Goal: Obtain resource: Obtain resource

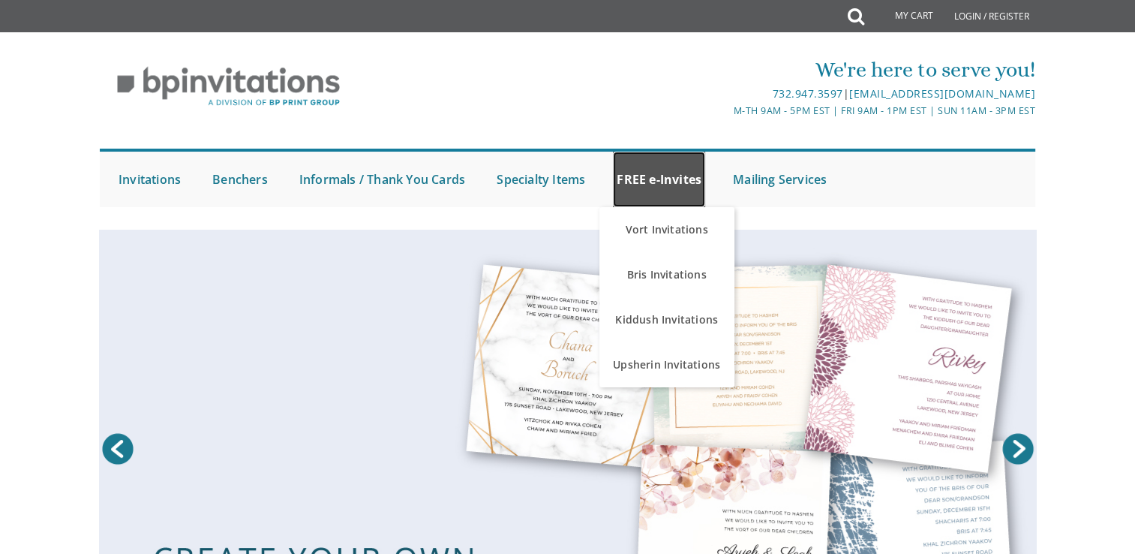
click at [665, 190] on link "FREE e-Invites" at bounding box center [659, 180] width 92 height 56
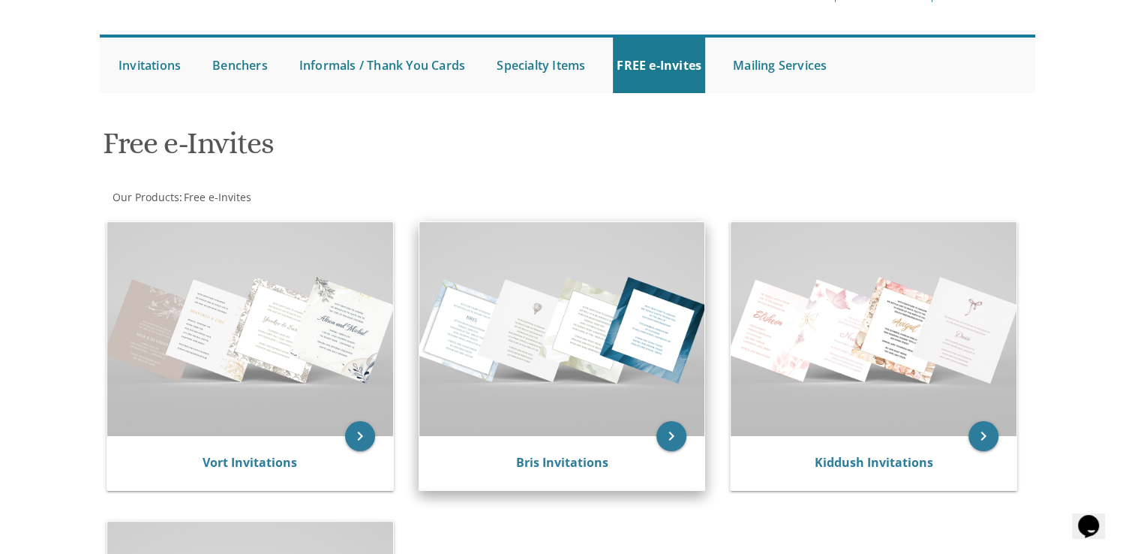
scroll to position [105, 0]
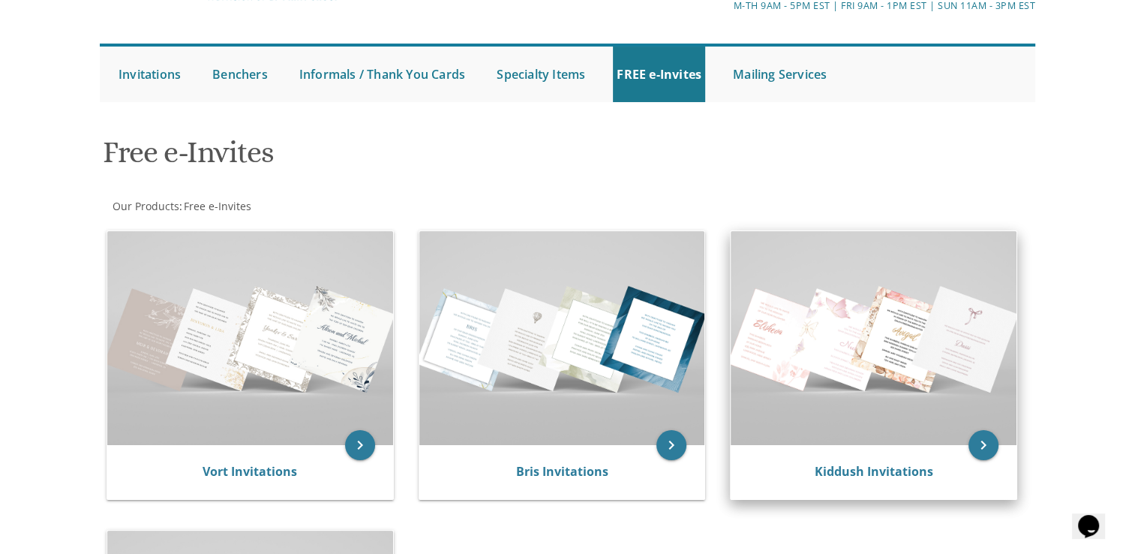
click at [879, 374] on img at bounding box center [874, 338] width 286 height 214
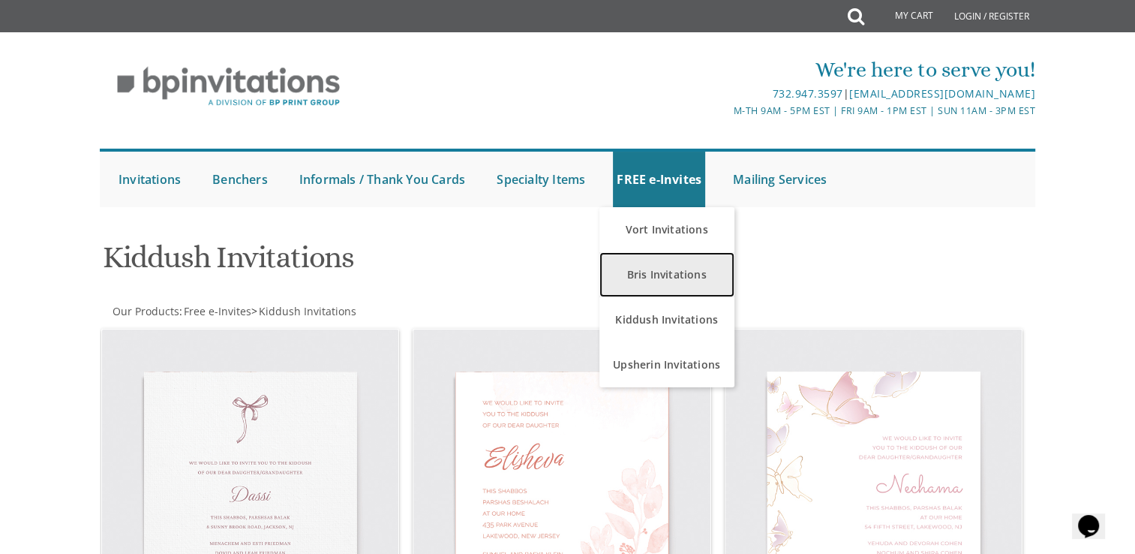
click at [663, 275] on link "Bris Invitations" at bounding box center [666, 274] width 135 height 45
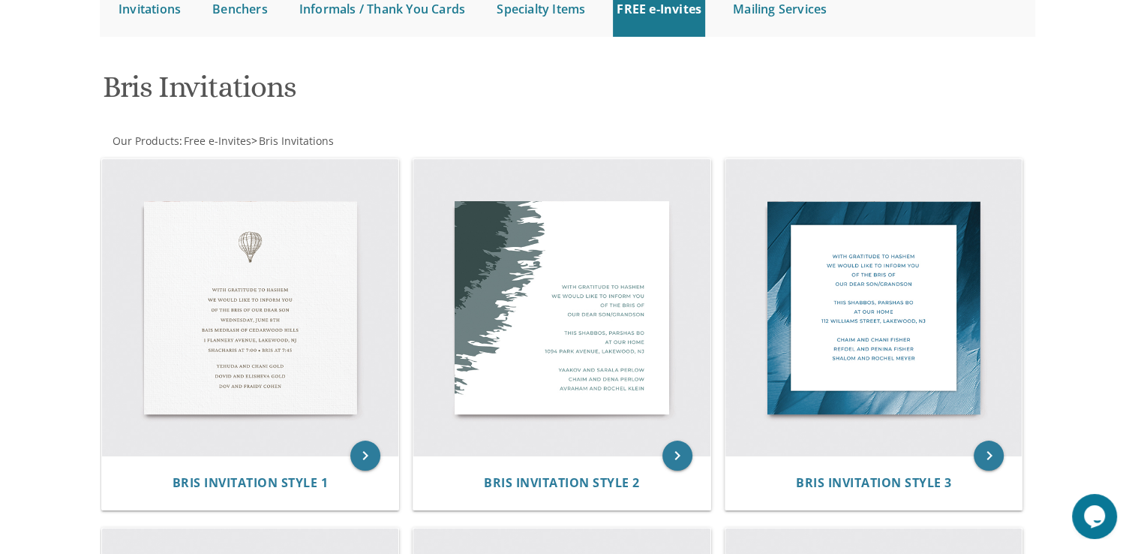
scroll to position [152, 0]
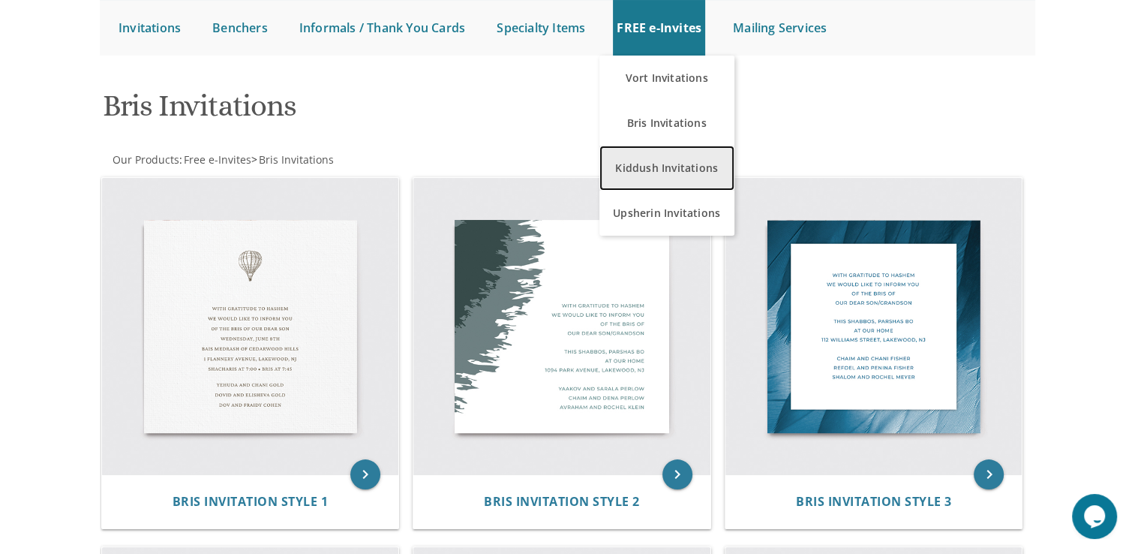
click at [662, 167] on link "Kiddush Invitations" at bounding box center [666, 168] width 135 height 45
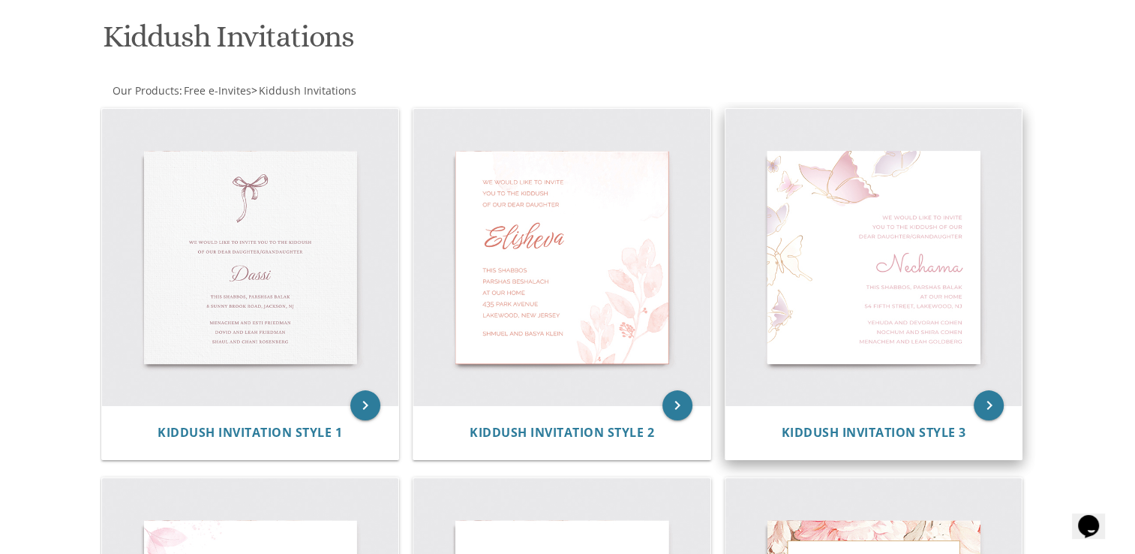
scroll to position [219, 0]
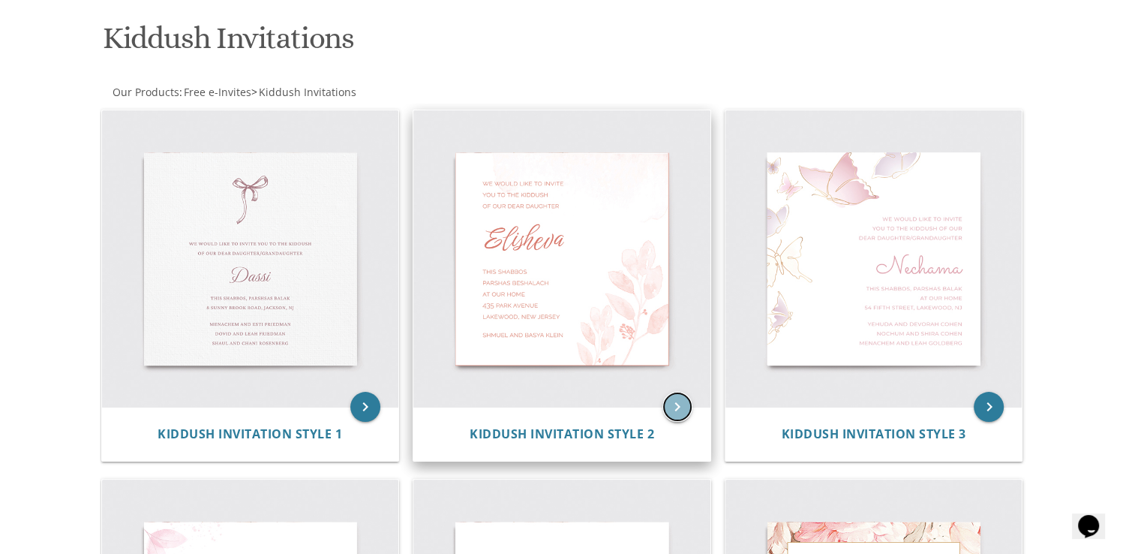
click at [673, 398] on icon "keyboard_arrow_right" at bounding box center [677, 407] width 30 height 30
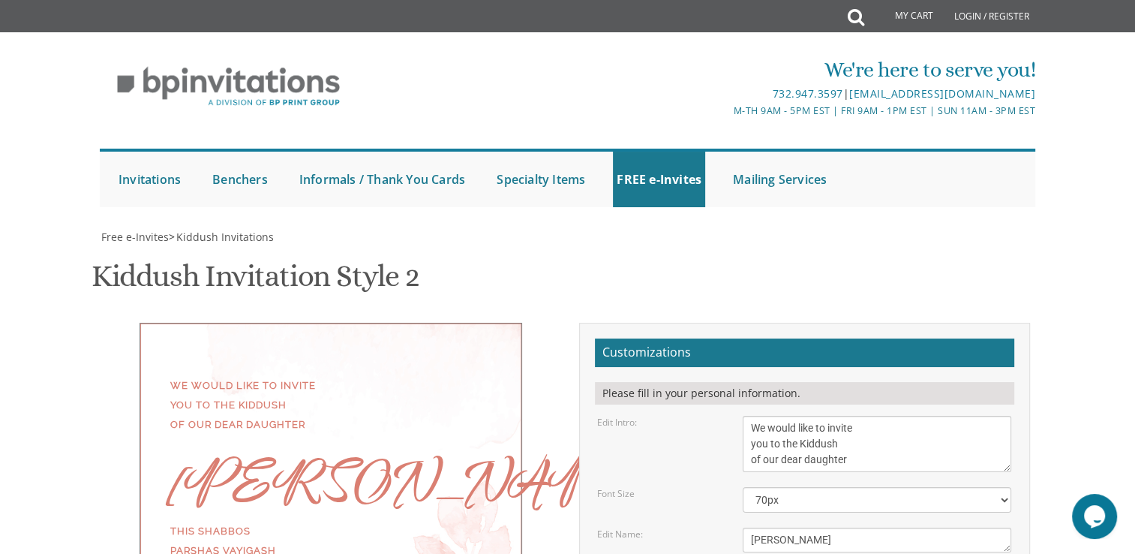
scroll to position [218, 0]
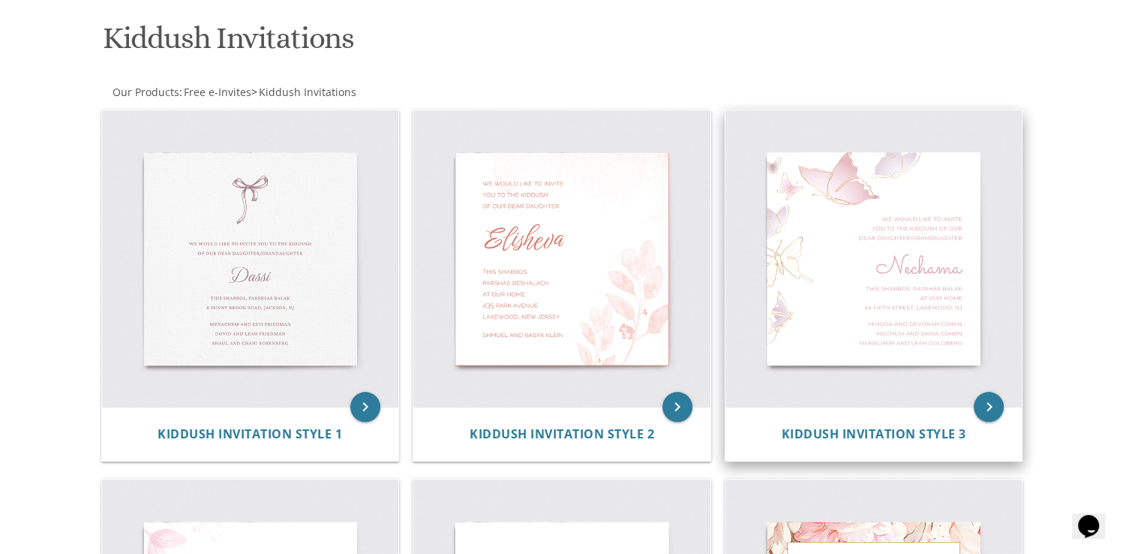
click at [933, 254] on img at bounding box center [873, 258] width 297 height 297
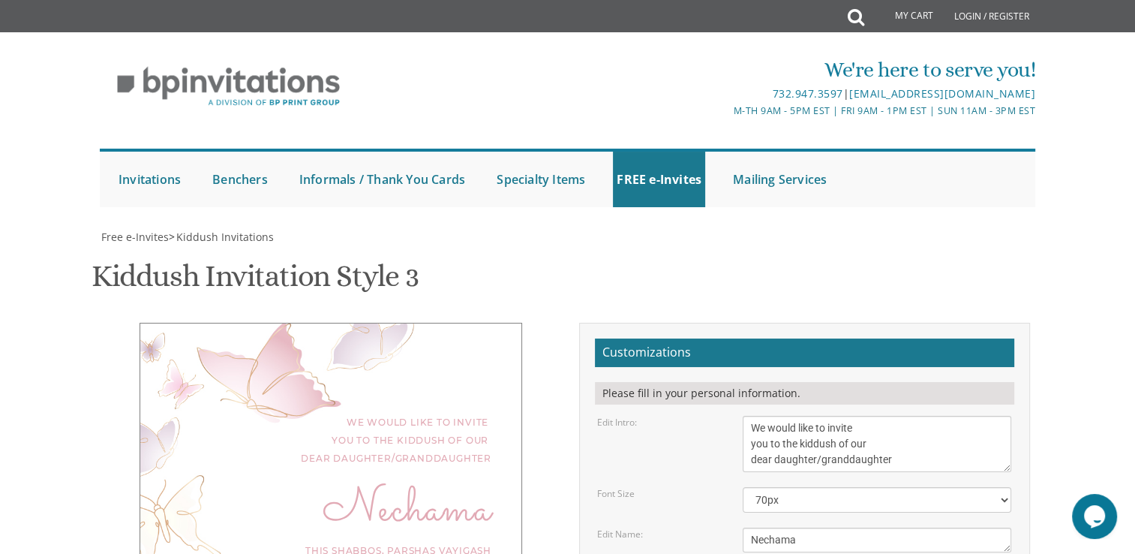
scroll to position [273, 0]
drag, startPoint x: 776, startPoint y: 188, endPoint x: 914, endPoint y: 182, distance: 138.1
click at [914, 416] on textarea "We would like to invite you to the kiddush of our dear daughter/granddaughter" at bounding box center [877, 444] width 269 height 56
type textarea "We would like to invite you to the kiddush of our dear"
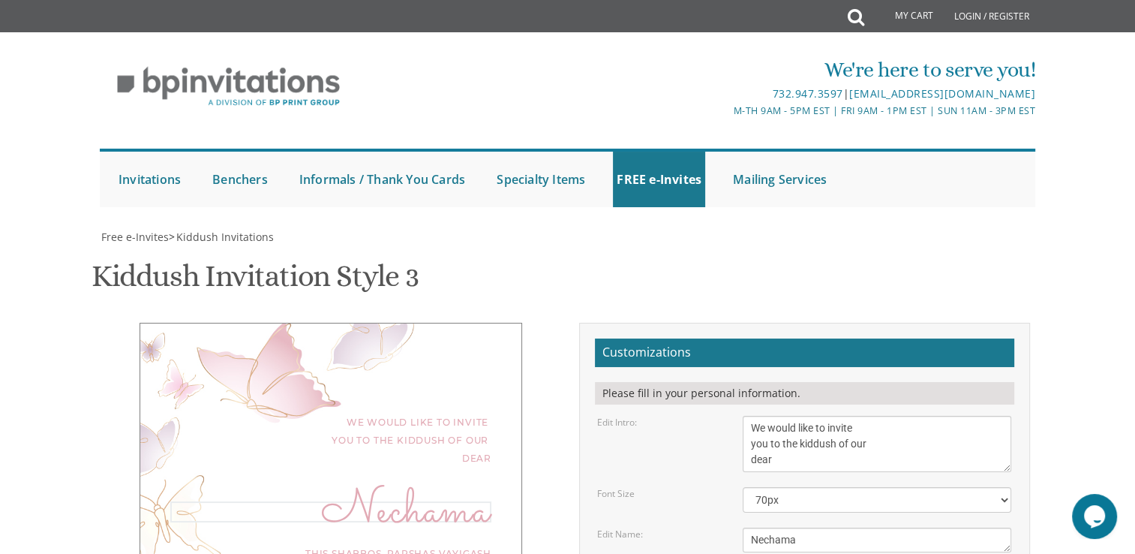
drag, startPoint x: 801, startPoint y: 201, endPoint x: 693, endPoint y: 196, distance: 108.1
click at [693, 527] on div "Edit Name: Nechama" at bounding box center [804, 539] width 437 height 25
type textarea "Daughter/Granddaughter"
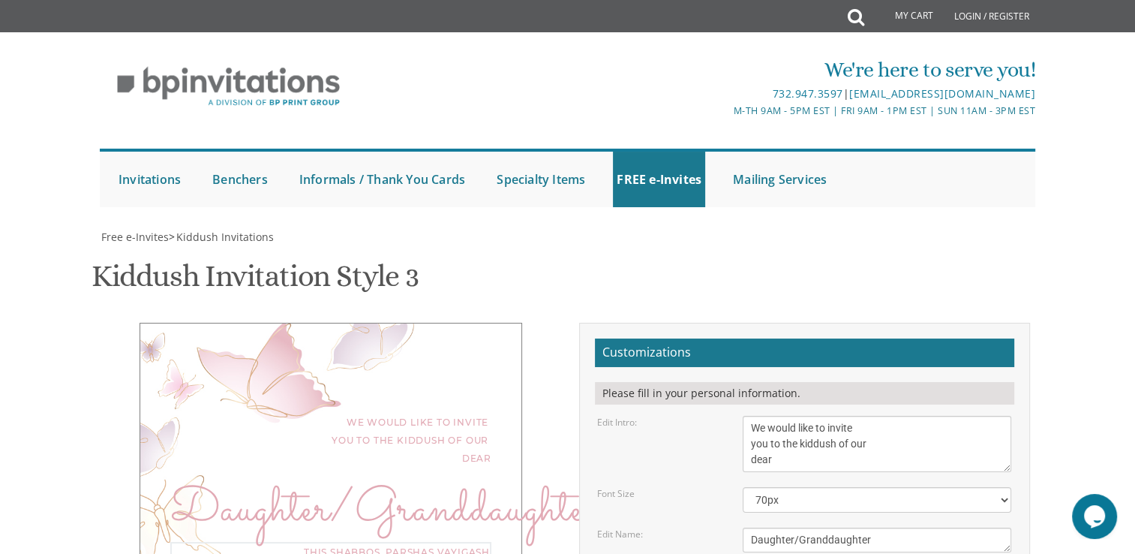
type textarea "This Shabbos, Parshas Nitzavim at our home 120 Central Avenue, Lakewood, NJ"
click at [795, 416] on textarea "We would like to invite you to the kiddush of our dear daughter/granddaughter" at bounding box center [877, 444] width 269 height 56
type textarea "We would like to invite you to the kiddush of our dear Granddaughter"
click at [846, 527] on textarea "Nechama" at bounding box center [877, 539] width 269 height 25
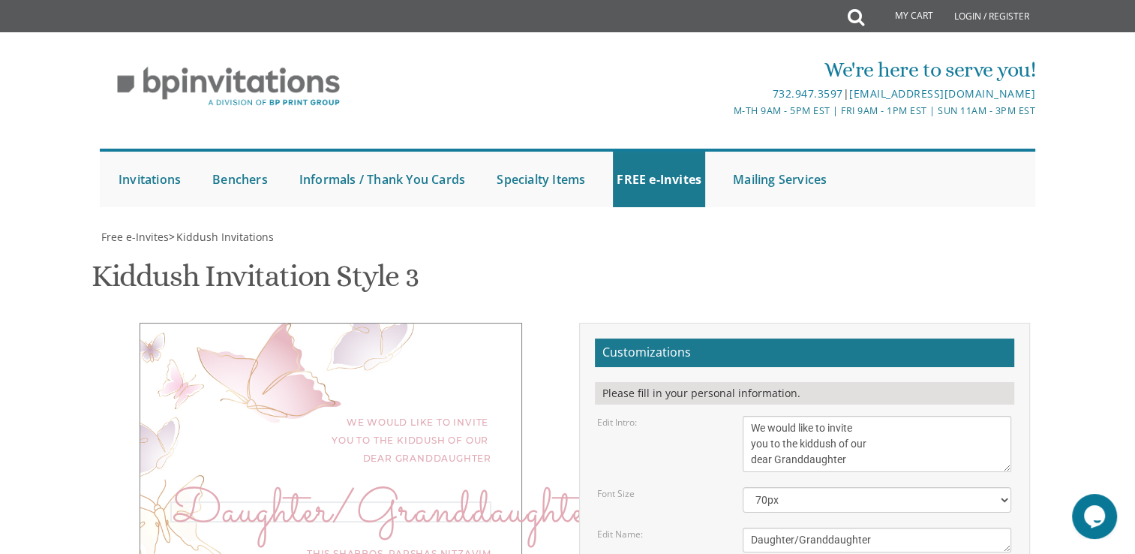
click at [846, 527] on textarea "Nechama" at bounding box center [877, 539] width 269 height 25
type textarea "Daughter"
click at [862, 416] on textarea "We would like to invite you to the kiddush of our dear daughter/granddaughter" at bounding box center [877, 444] width 269 height 56
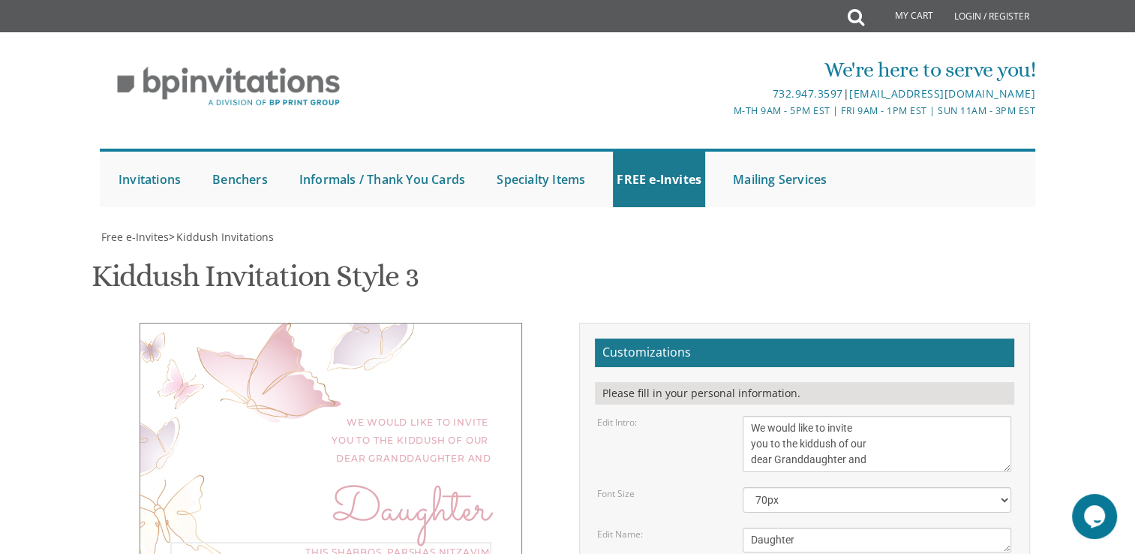
drag, startPoint x: 780, startPoint y: 267, endPoint x: 915, endPoint y: 281, distance: 135.7
type textarea "We would like to invite you to the kiddush of our dear"
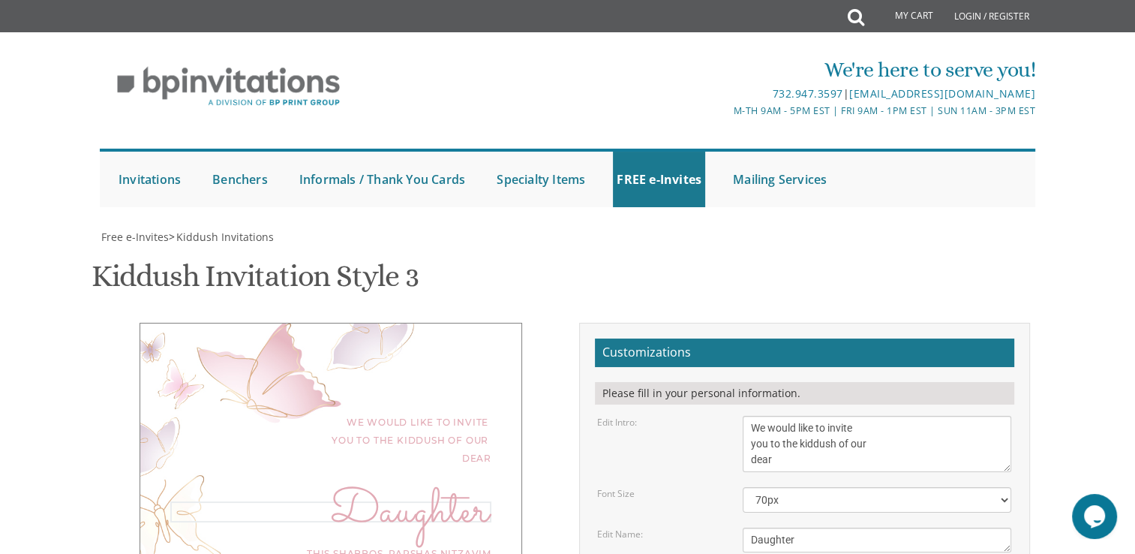
click at [803, 527] on textarea "Nechama" at bounding box center [877, 539] width 269 height 25
type textarea "Daughter/Granddaughter"
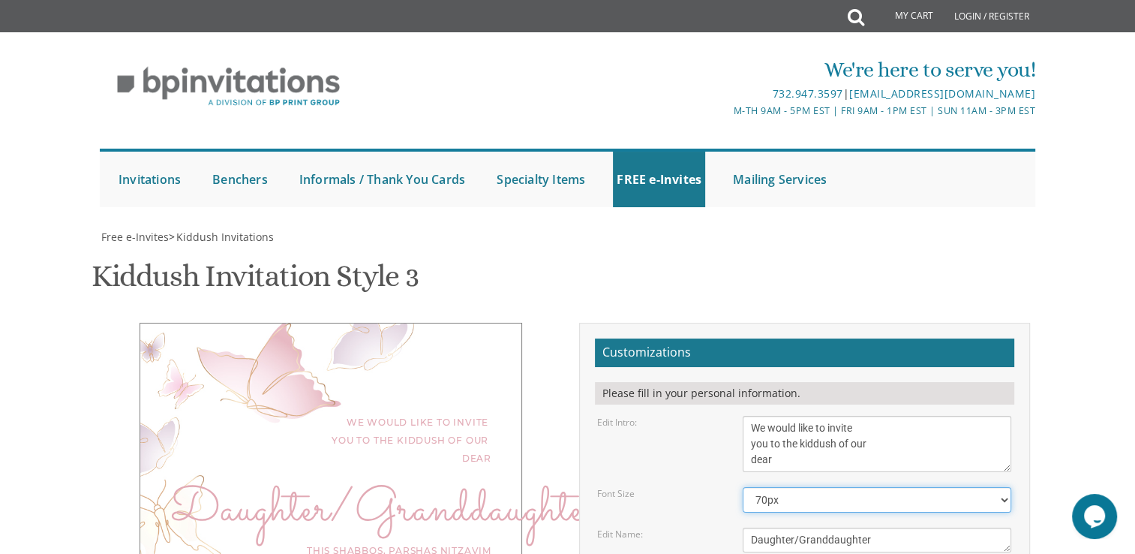
click at [782, 487] on select "40px 50px 60px 70px 80px" at bounding box center [877, 500] width 269 height 26
select select "40px"
click at [743, 487] on select "40px 50px 60px 70px 80px" at bounding box center [877, 500] width 269 height 26
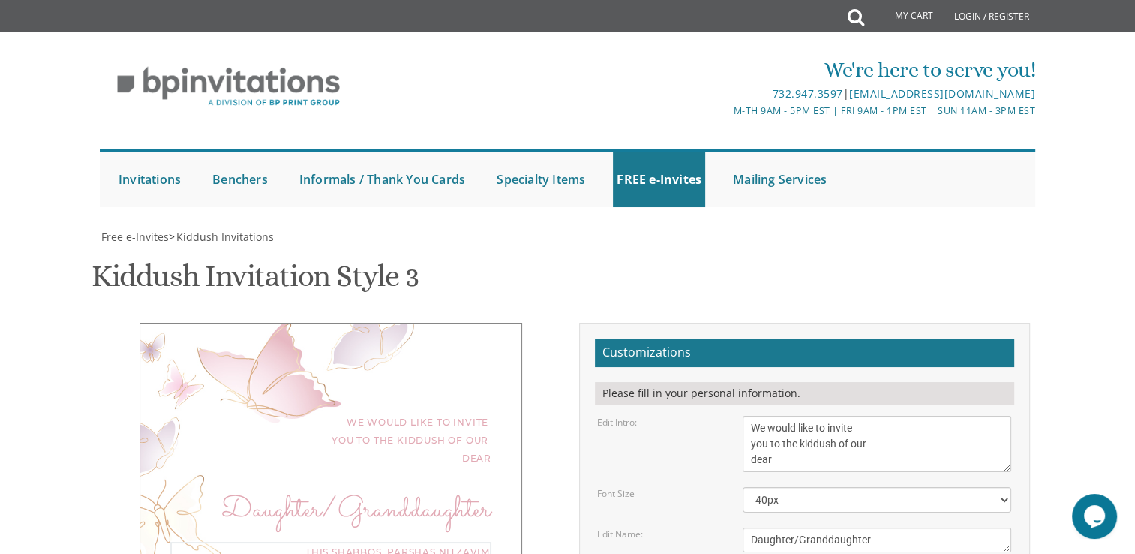
drag, startPoint x: 753, startPoint y: 416, endPoint x: 839, endPoint y: 426, distance: 86.9
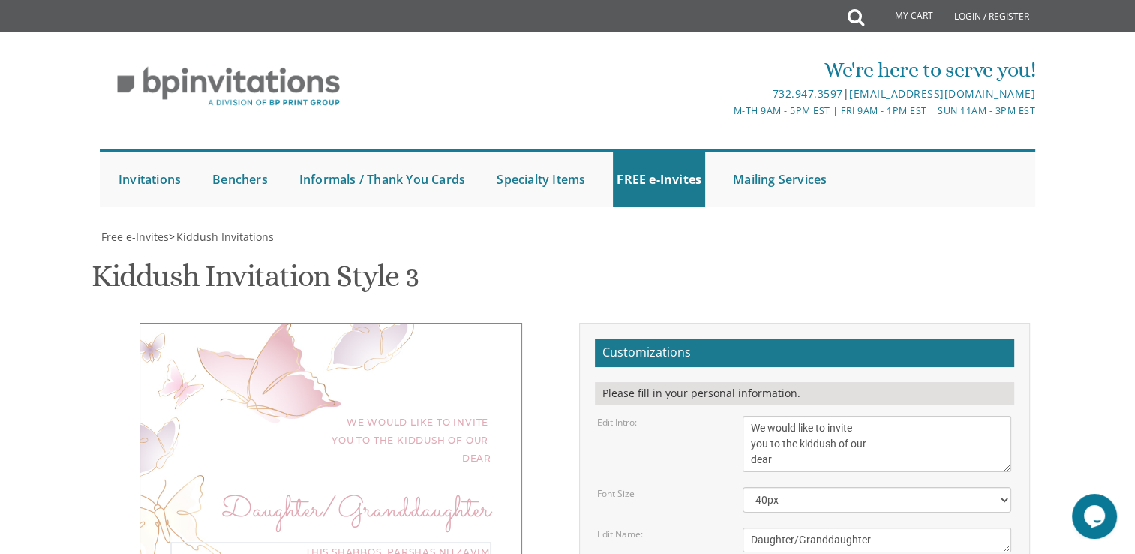
type textarea "This Shabbos, Parshas Nitzavim at our home 45 Columbus Avenue, Lakewood, NJ"
drag, startPoint x: 895, startPoint y: 455, endPoint x: 735, endPoint y: 455, distance: 159.8
drag, startPoint x: 750, startPoint y: 476, endPoint x: 895, endPoint y: 479, distance: 144.8
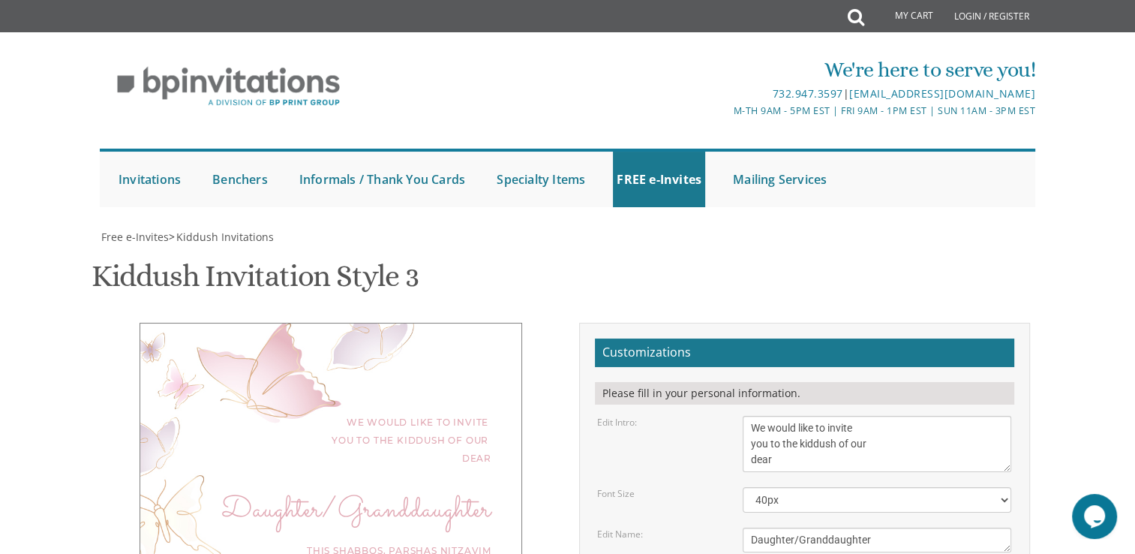
drag, startPoint x: 858, startPoint y: 487, endPoint x: 786, endPoint y: 490, distance: 72.1
type textarea "[PERSON_NAME] and [PERSON_NAME] and [PERSON_NAME] [PERSON_NAME] and [PERSON_NAM…"
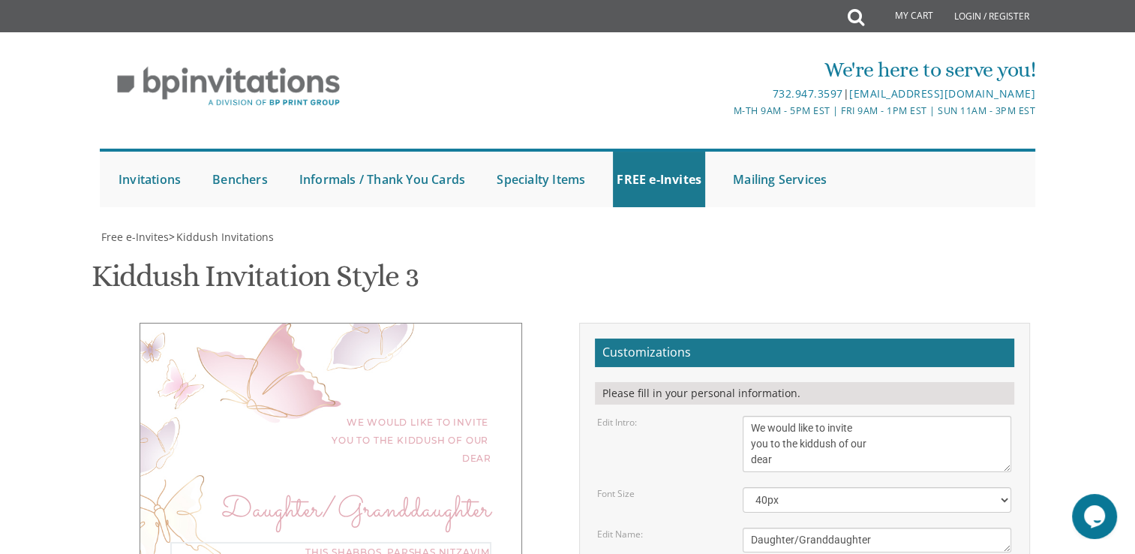
scroll to position [291, 0]
type input "Zehavafrank1@gmail.com"
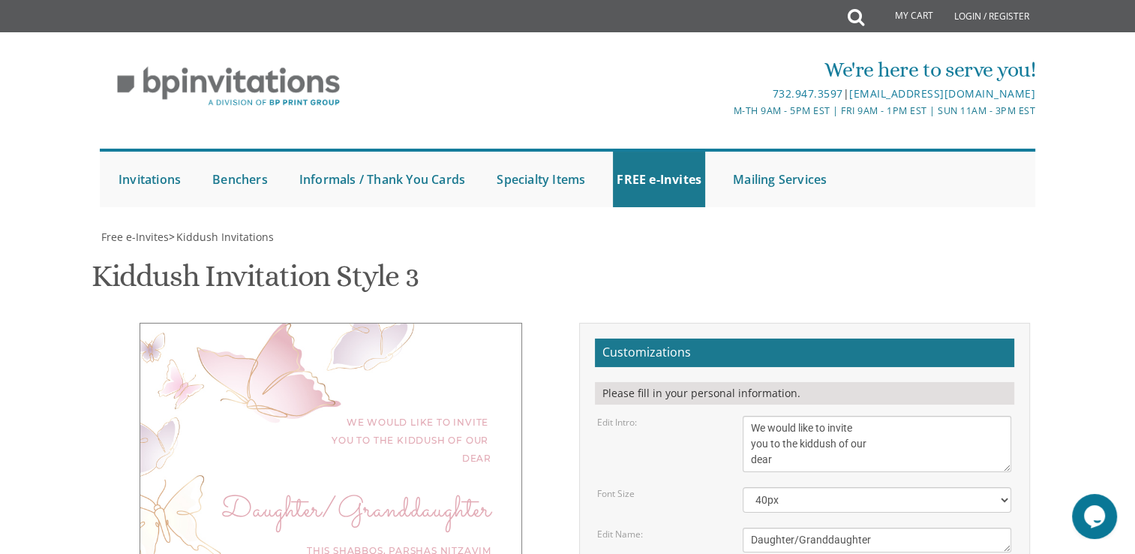
type textarea "[PERSON_NAME] and [PERSON_NAME] [PERSON_NAME] and [PERSON_NAME] [PERSON_NAME] a…"
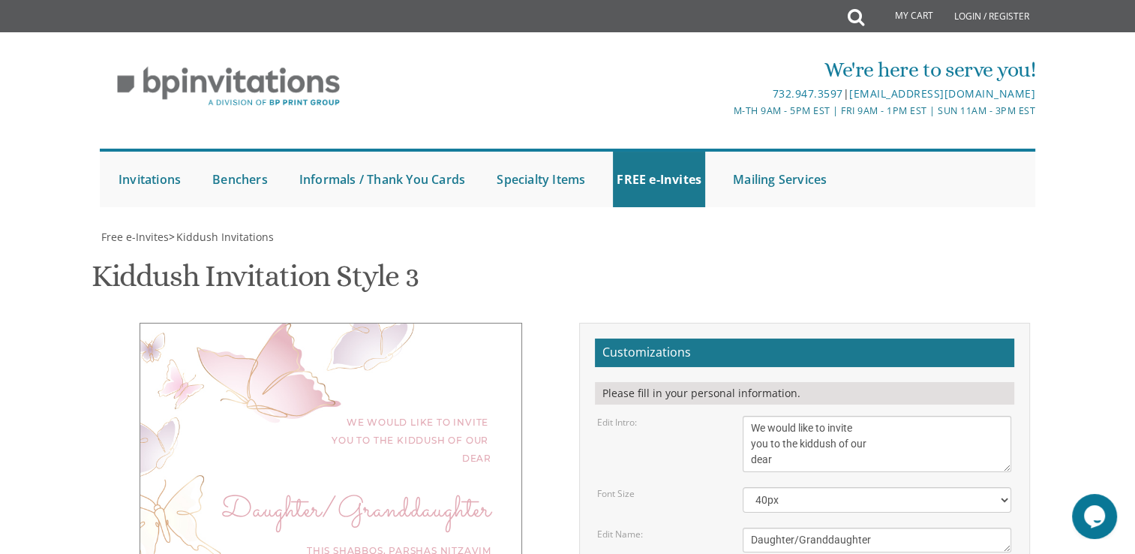
scroll to position [138, 0]
click at [761, 416] on textarea "We would like to invite you to the kiddush of our dear daughter/granddaughter" at bounding box center [877, 444] width 269 height 56
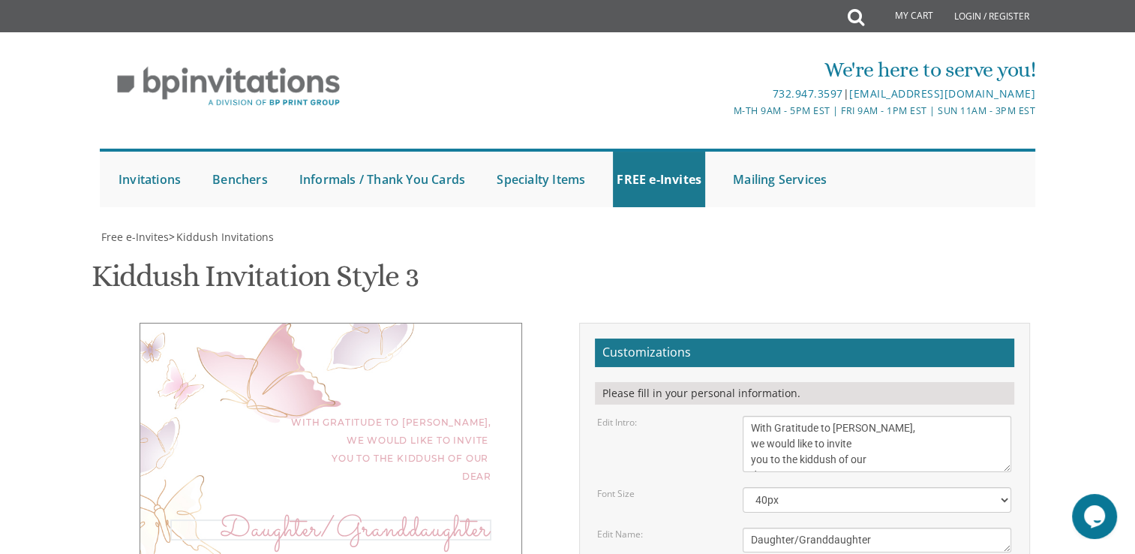
click at [782, 527] on textarea "Nechama" at bounding box center [877, 539] width 269 height 25
click at [750, 416] on textarea "We would like to invite you to the kiddush of our dear daughter/granddaughter" at bounding box center [877, 444] width 269 height 56
click at [811, 527] on textarea "Nechama" at bounding box center [877, 539] width 269 height 25
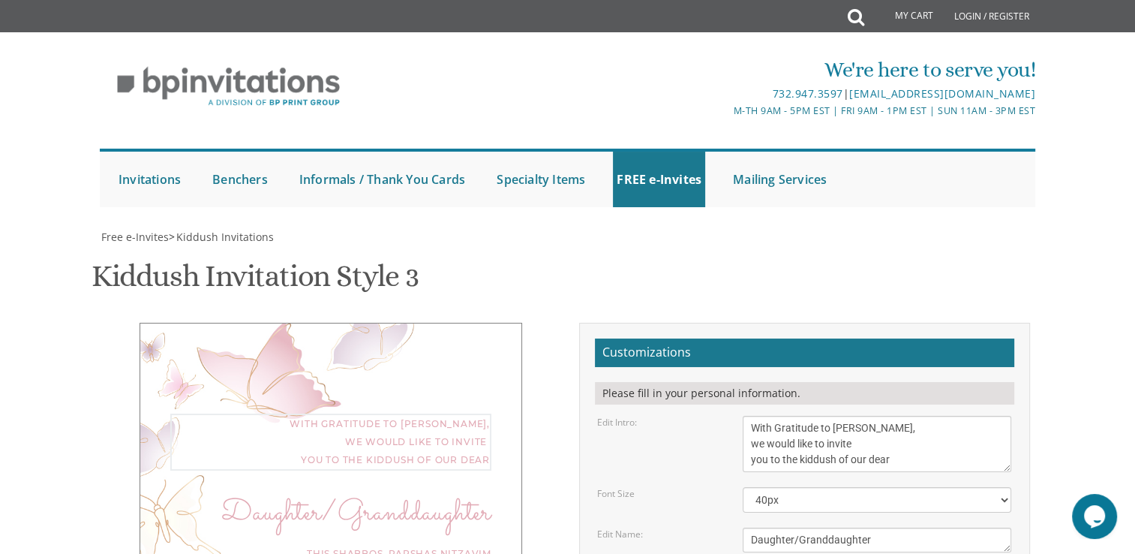
click at [882, 416] on textarea "We would like to invite you to the kiddush of our dear daughter/granddaughter" at bounding box center [877, 444] width 269 height 56
click at [836, 416] on textarea "We would like to invite you to the kiddush of our dear daughter/granddaughter" at bounding box center [877, 444] width 269 height 56
type textarea "With Gratitude to Hasem we would like to invite you to the kiddush of our dear"
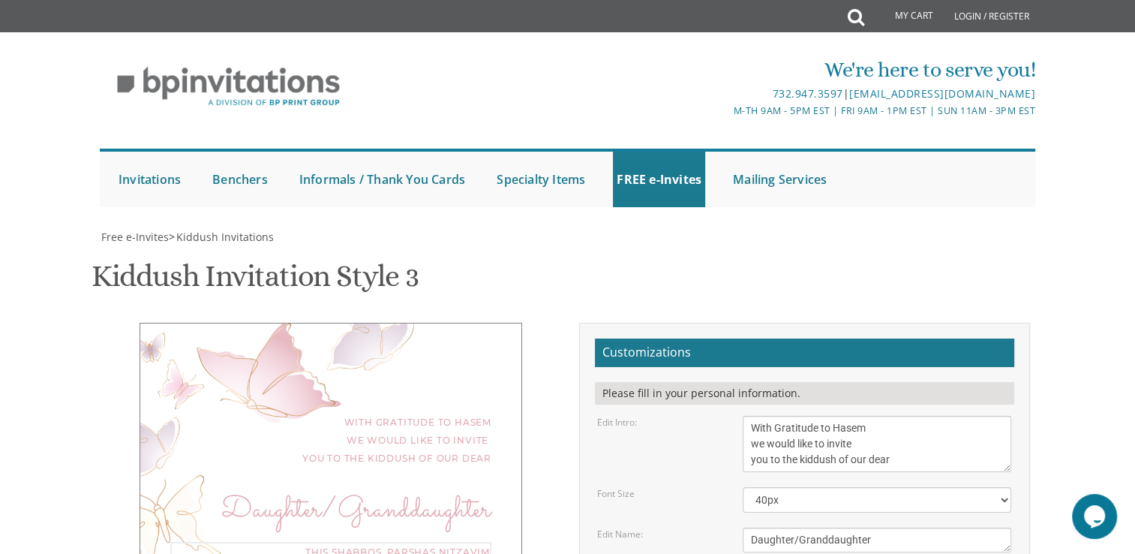
scroll to position [0, 0]
drag, startPoint x: 804, startPoint y: 295, endPoint x: 733, endPoint y: 296, distance: 71.3
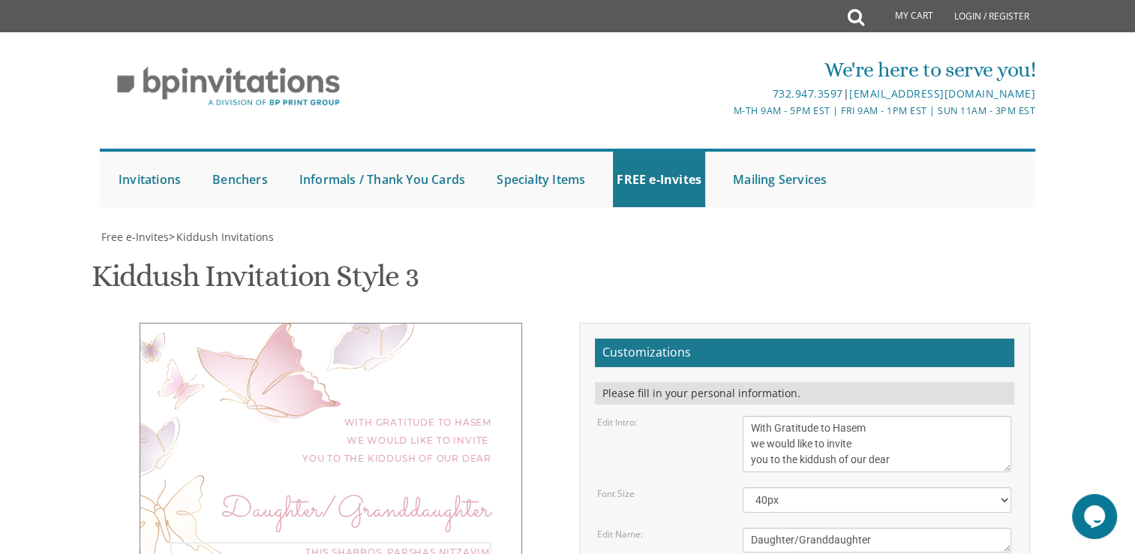
drag, startPoint x: 809, startPoint y: 296, endPoint x: 765, endPoint y: 294, distance: 44.3
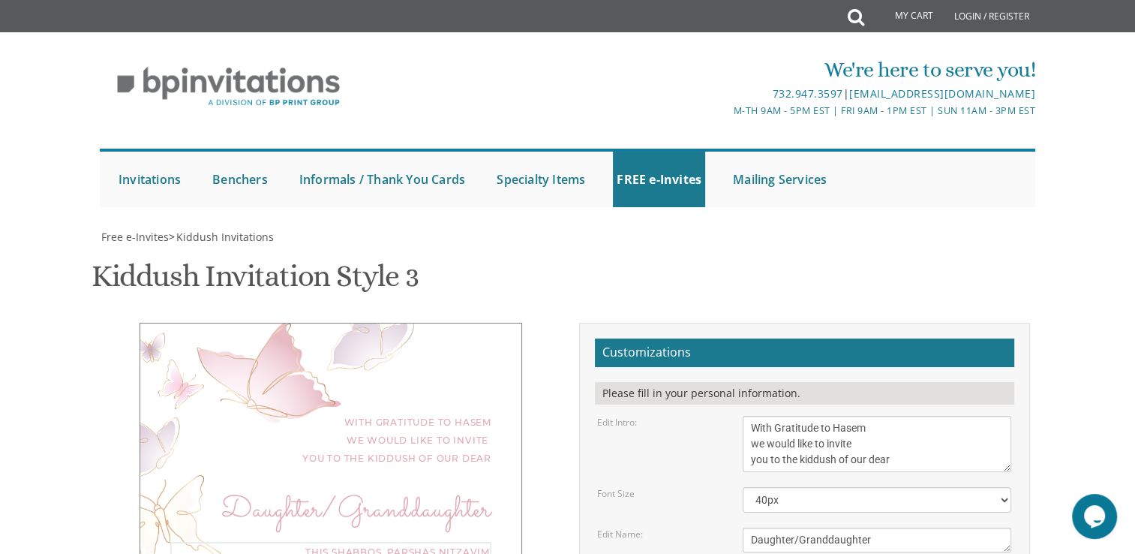
type textarea "This Shabbos, Parshas Nitzavim at 11:00 in our home 45 Columbus Avenue, Lakewoo…"
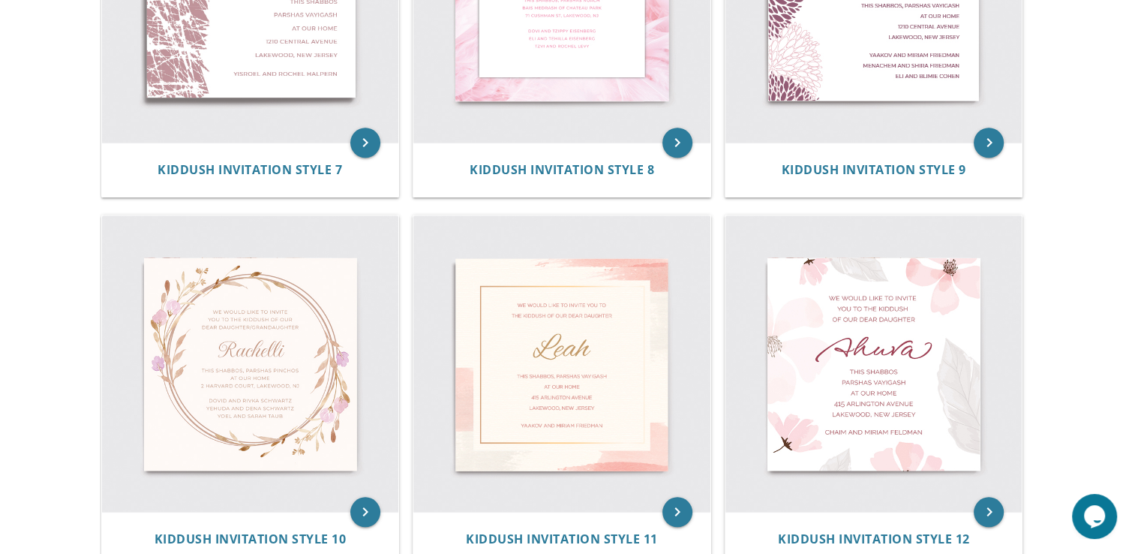
scroll to position [1230, 0]
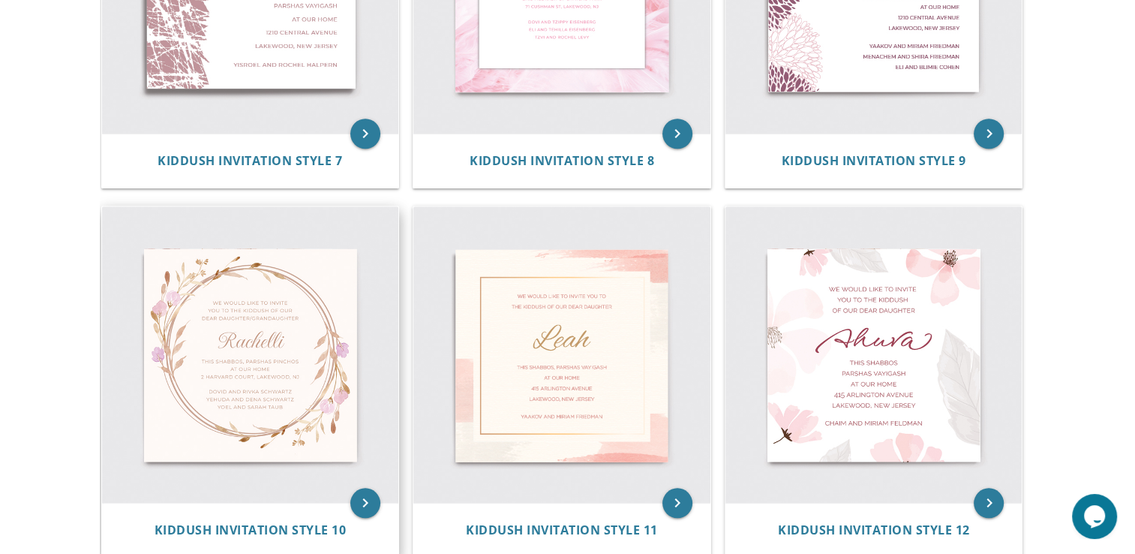
click at [180, 370] on img at bounding box center [250, 354] width 297 height 297
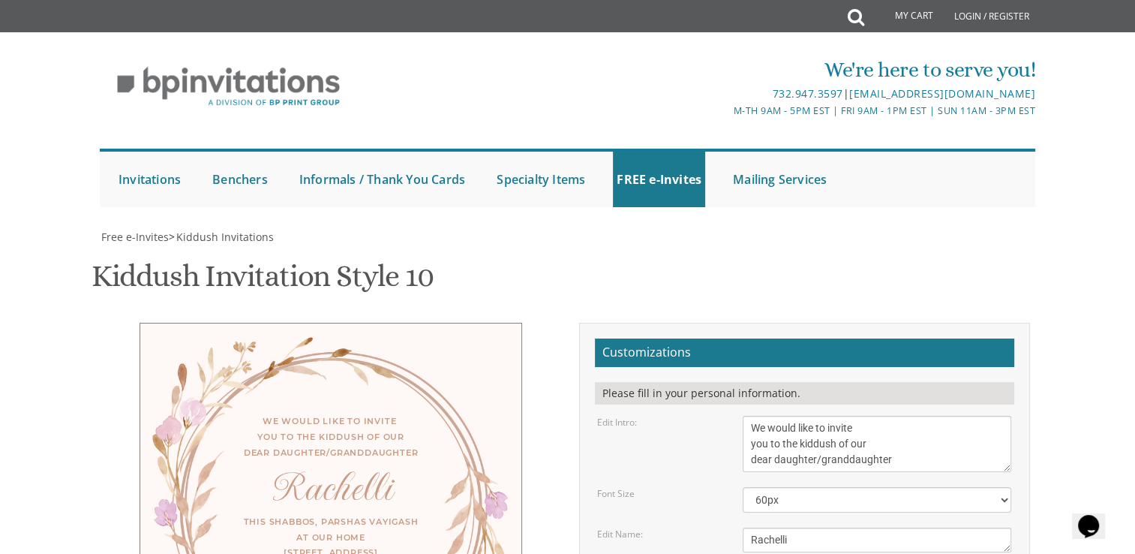
scroll to position [240, 0]
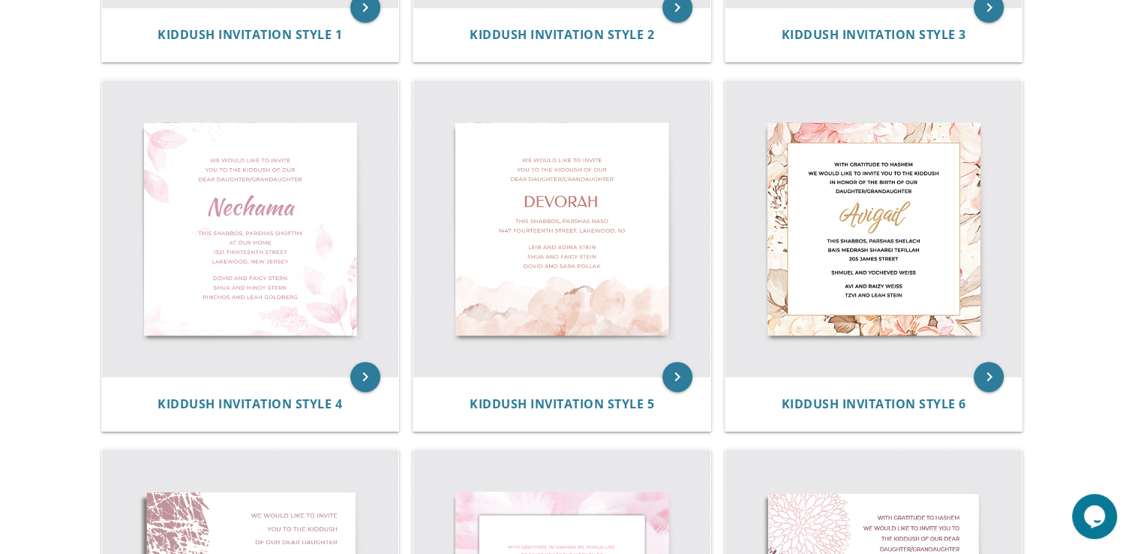
scroll to position [617, 0]
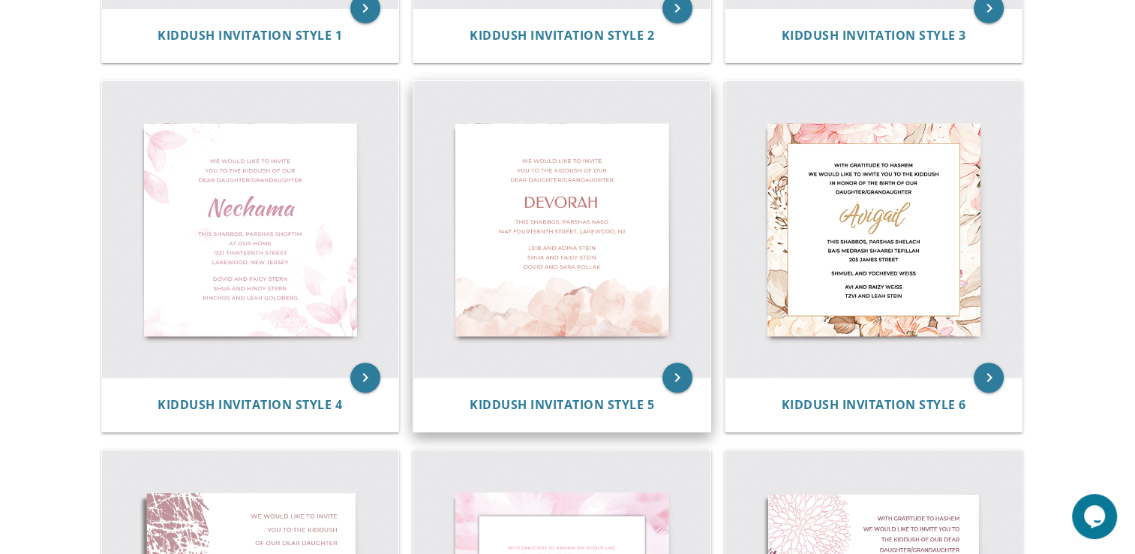
click at [585, 214] on img at bounding box center [561, 229] width 297 height 297
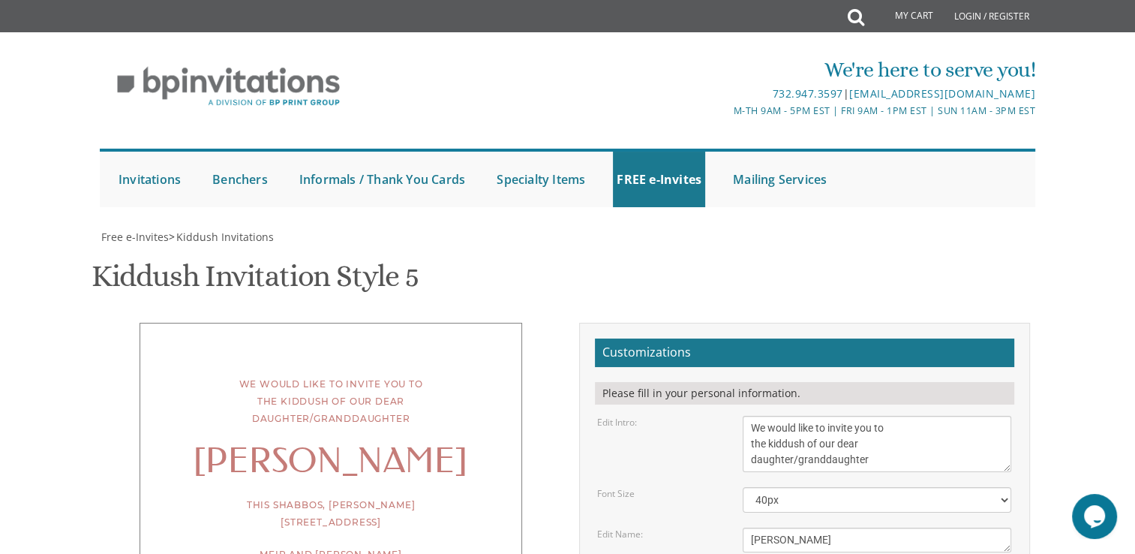
scroll to position [225, 0]
click at [758, 416] on textarea "We would like to invite you to the kiddush of our dear daughter/granddaughter" at bounding box center [877, 444] width 269 height 56
drag, startPoint x: 881, startPoint y: 236, endPoint x: 723, endPoint y: 236, distance: 158.3
click at [723, 416] on div "Edit Intro: We would like to invite you to the kiddush of our dear daughter/gra…" at bounding box center [804, 444] width 437 height 56
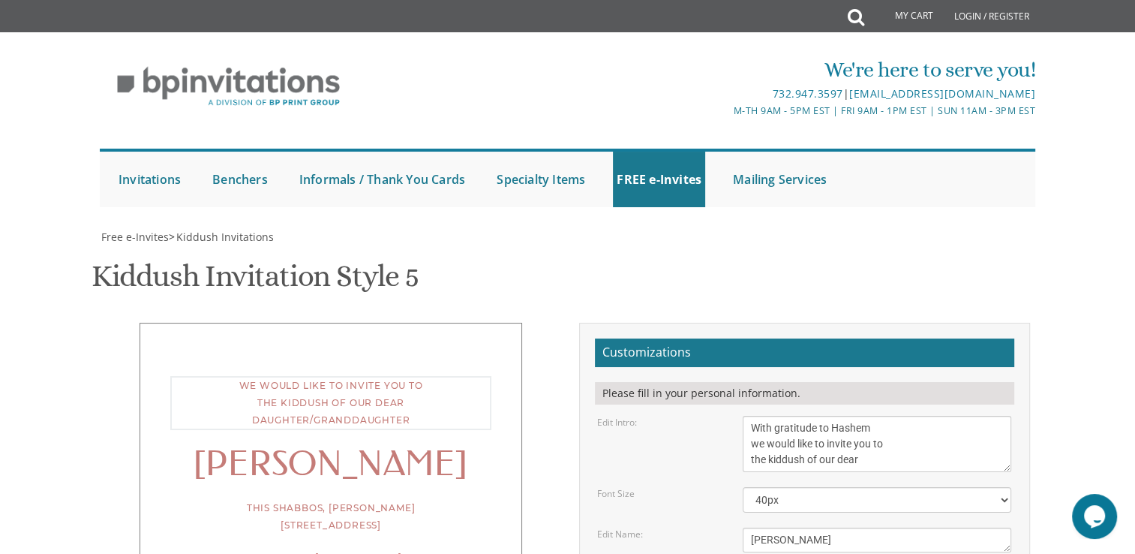
scroll to position [0, 0]
click at [904, 416] on textarea "We would like to invite you to the kiddush of our dear daughter/granddaughter" at bounding box center [877, 444] width 269 height 56
type textarea "With gratitude to Hashem we would like to invite you to the kiddush of our dear"
drag, startPoint x: 820, startPoint y: 317, endPoint x: 738, endPoint y: 316, distance: 81.8
click at [738, 527] on div "Devorah" at bounding box center [876, 539] width 291 height 25
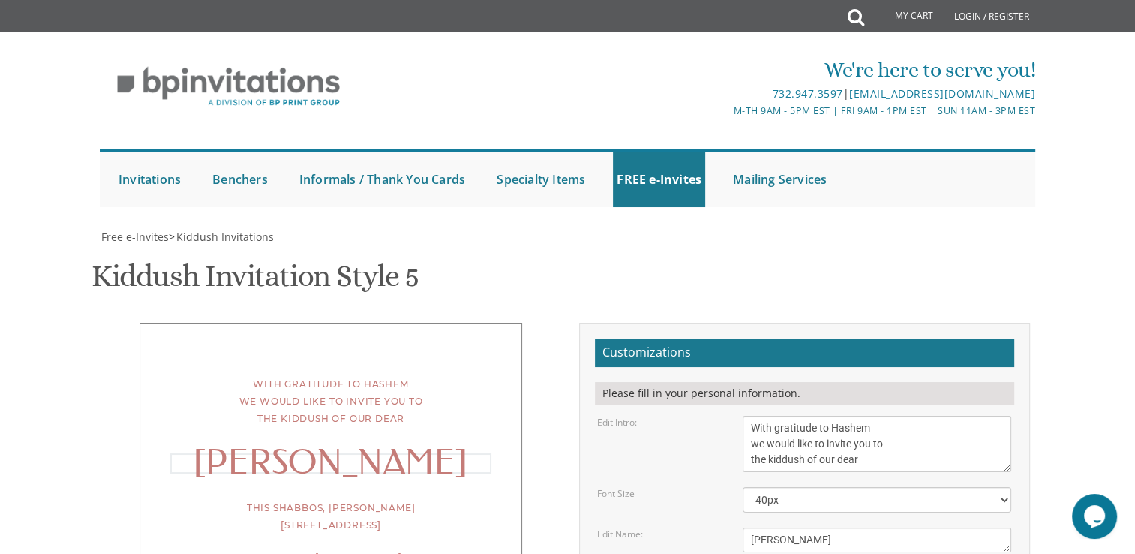
paste textarea "daughter/granddaughter"
type textarea "daughter/granddaughter"
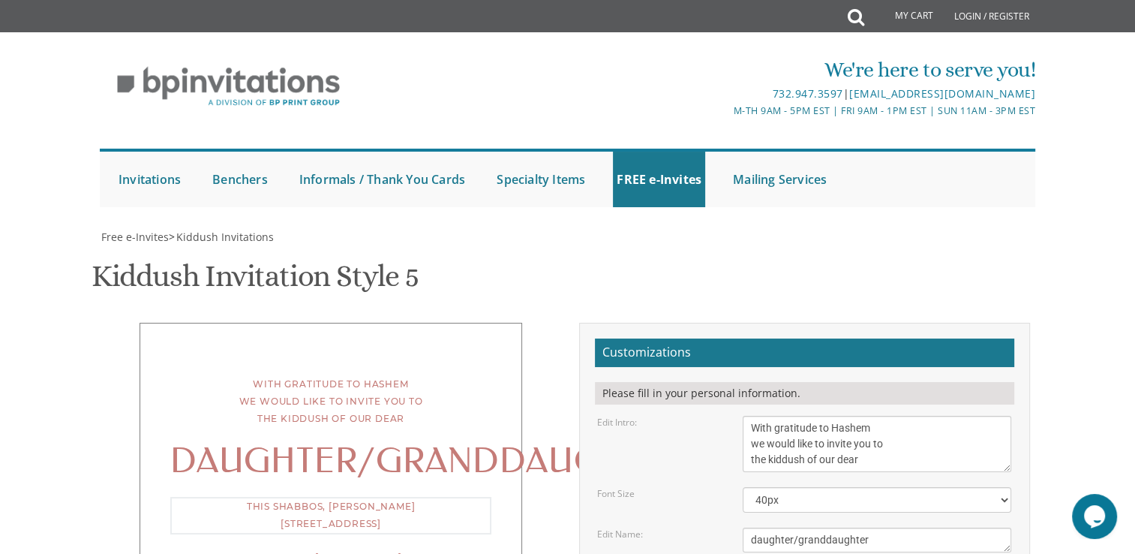
click at [854, 487] on select "30px 40px 50px 60px" at bounding box center [877, 500] width 269 height 26
select select "30px"
click at [743, 487] on select "30px 40px 50px 60px" at bounding box center [877, 500] width 269 height 26
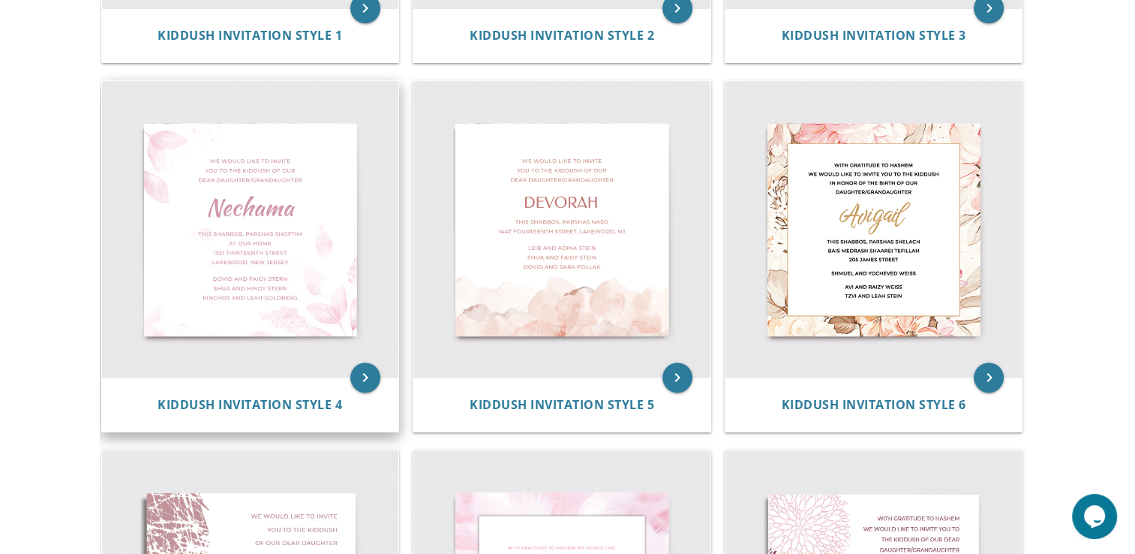
click at [255, 238] on img at bounding box center [250, 229] width 297 height 297
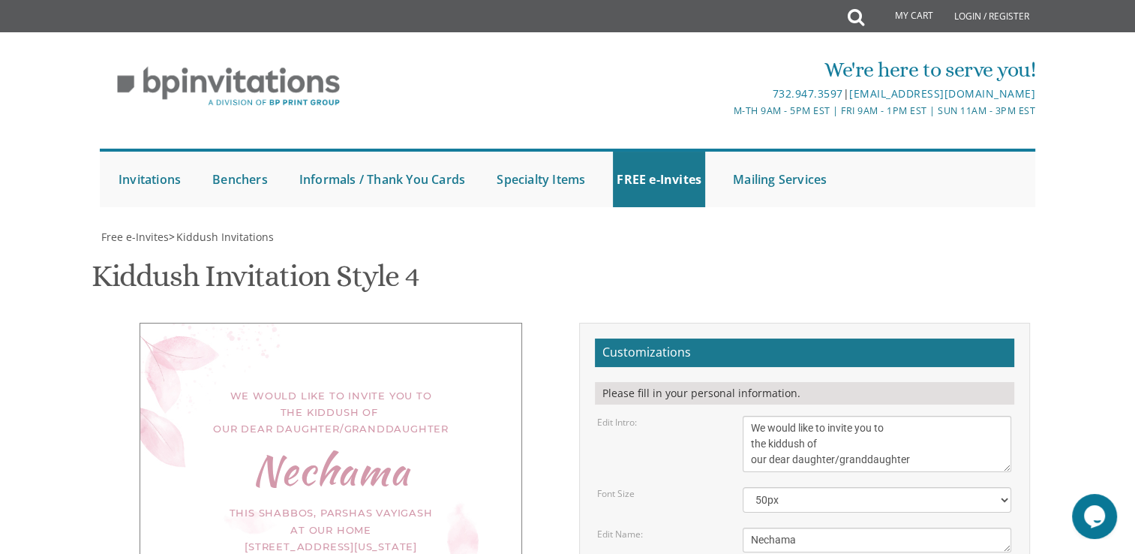
scroll to position [272, 0]
click at [792, 527] on textarea "Nechama" at bounding box center [877, 539] width 269 height 25
paste textarea "daughter/granddaughter"
type textarea "daughter/granddaughter"
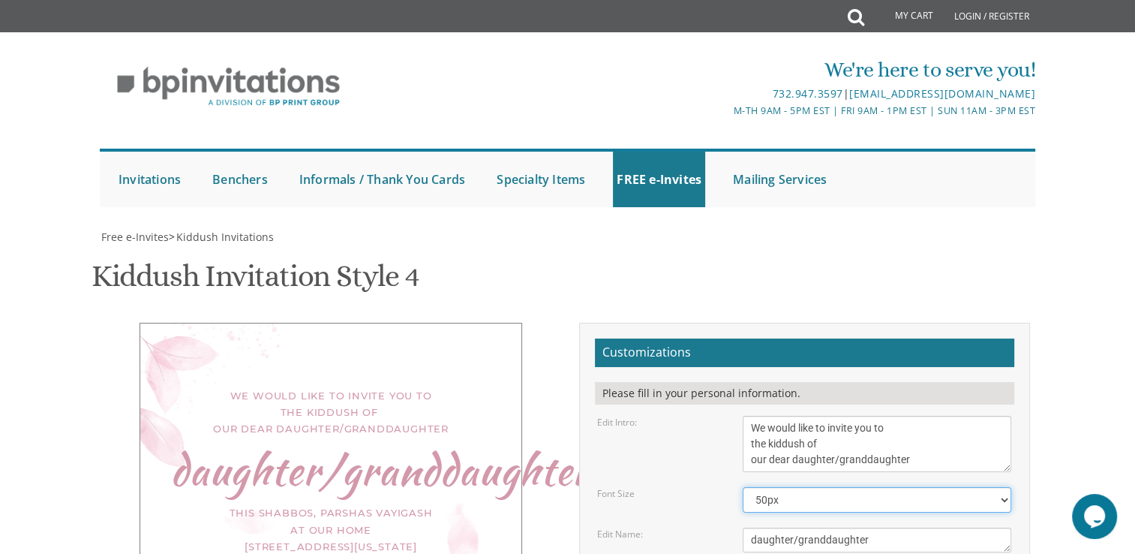
click at [816, 487] on select "40px 50px 60px 70px" at bounding box center [877, 500] width 269 height 26
select select "40px"
click at [743, 487] on select "40px 50px 60px 70px" at bounding box center [877, 500] width 269 height 26
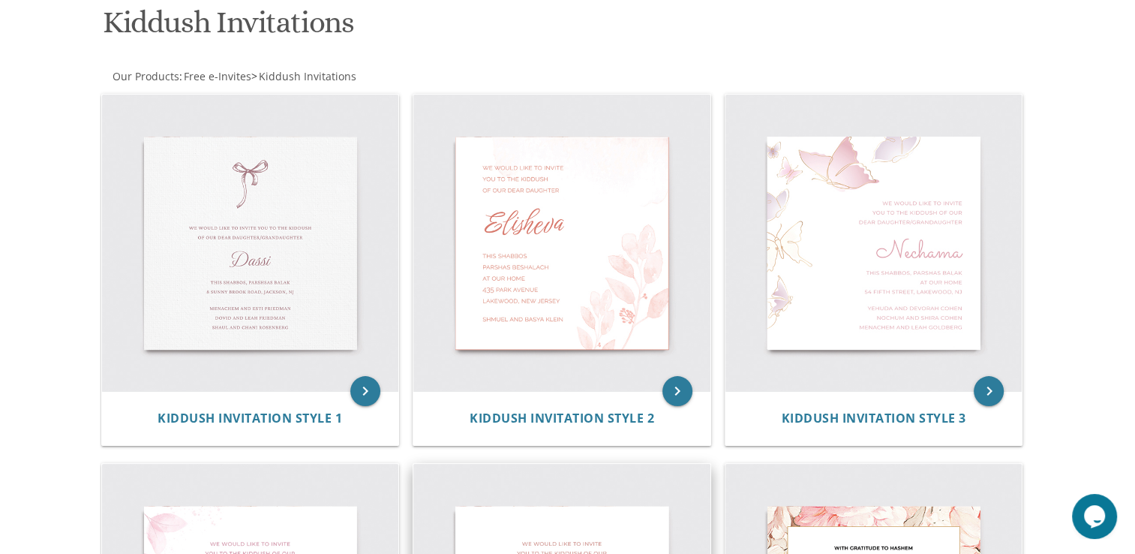
scroll to position [230, 0]
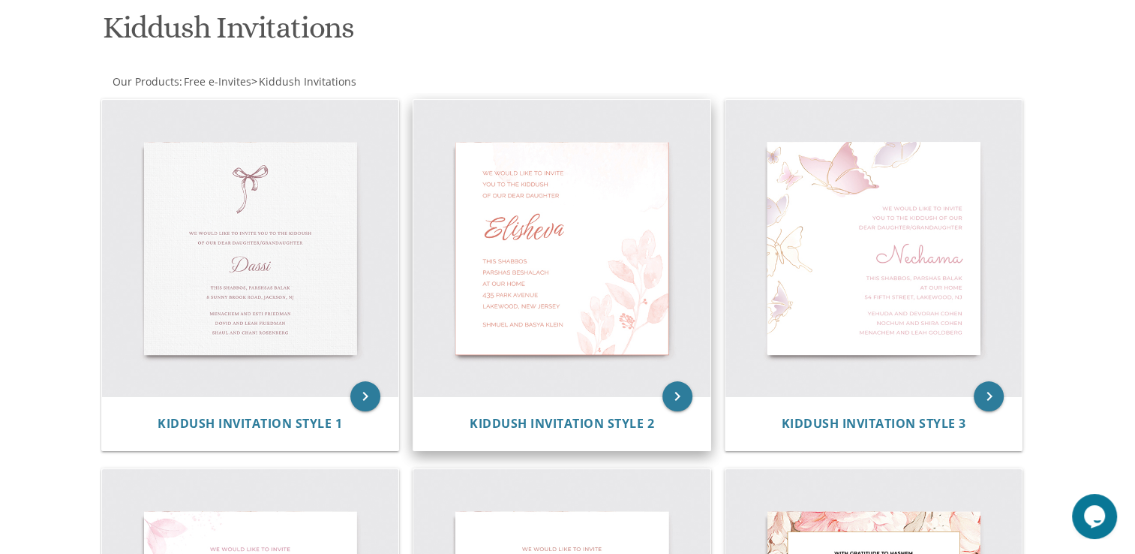
click at [585, 255] on img at bounding box center [561, 248] width 297 height 297
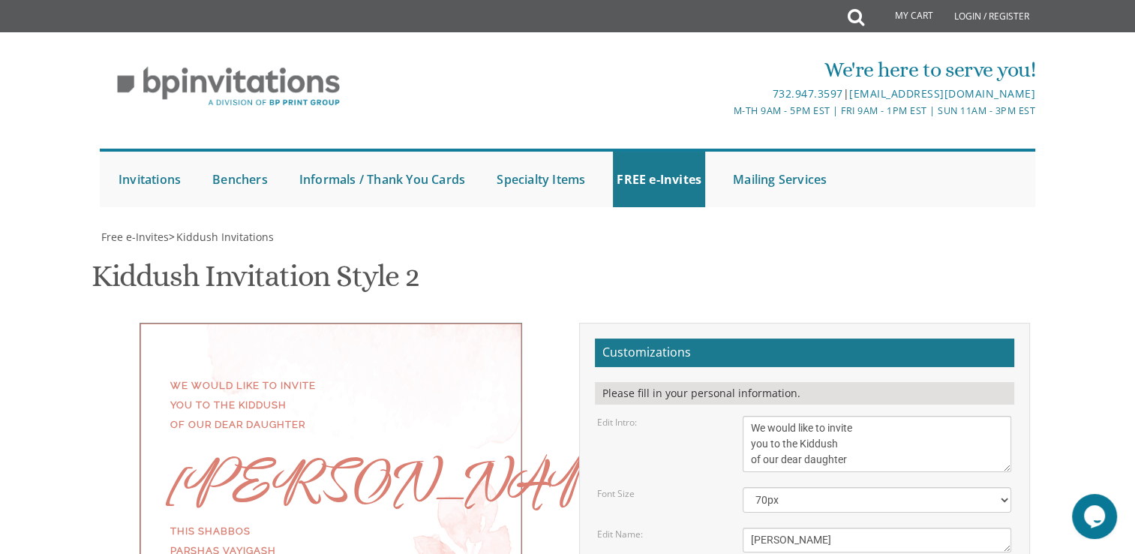
scroll to position [225, 0]
click at [786, 527] on textarea "[PERSON_NAME]" at bounding box center [877, 539] width 269 height 25
paste textarea "daughter/granddaughter"
type textarea "daughter/granddaughter"
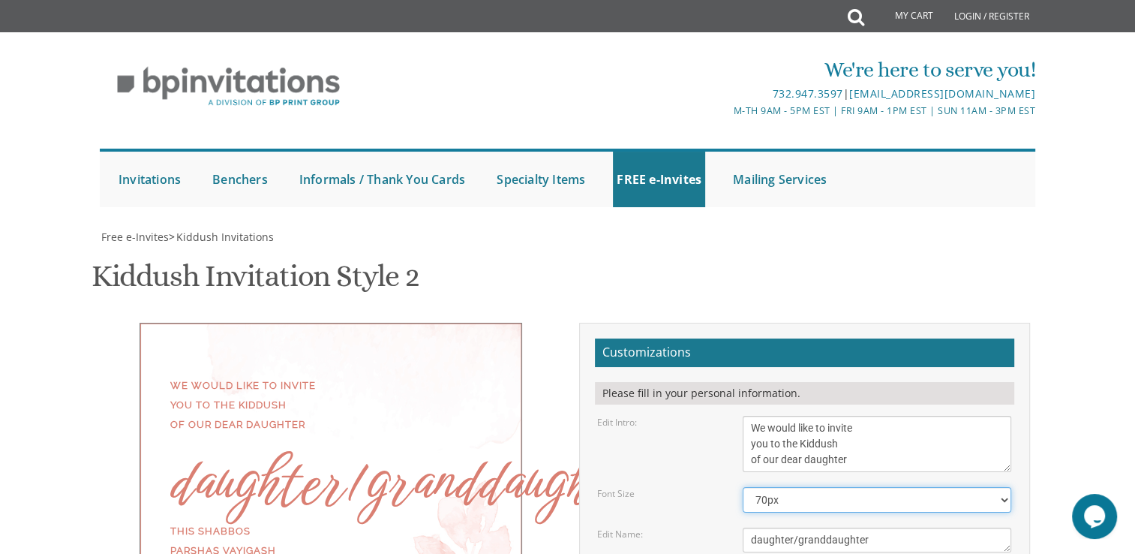
click at [792, 487] on select "40px 50px 60px 70px 80px" at bounding box center [877, 500] width 269 height 26
click at [743, 487] on select "40px 50px 60px 70px 80px" at bounding box center [877, 500] width 269 height 26
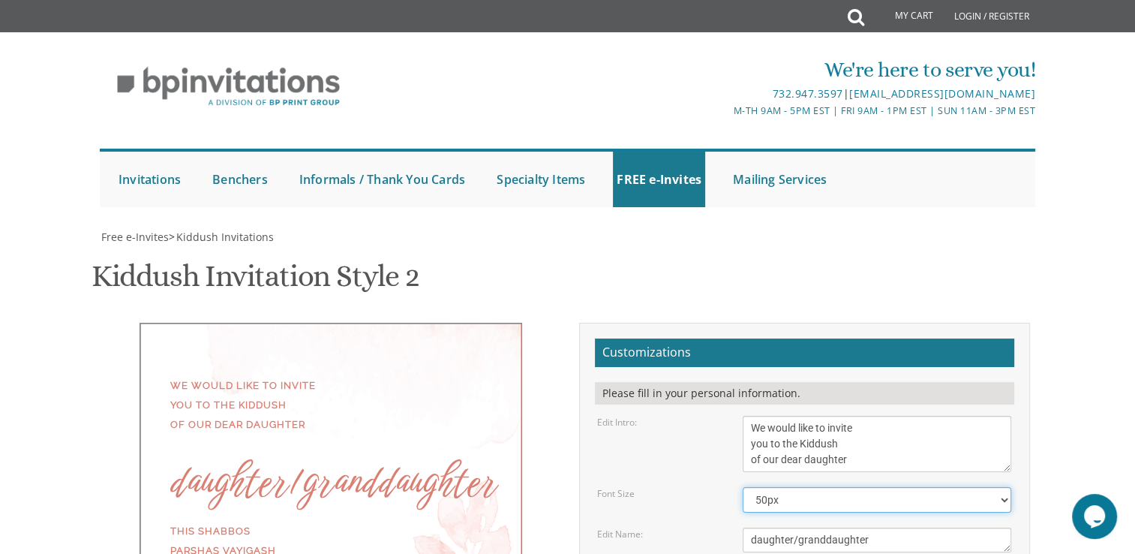
click at [804, 487] on select "40px 50px 60px 70px 80px" at bounding box center [877, 500] width 269 height 26
select select "40px"
click at [743, 487] on select "40px 50px 60px 70px 80px" at bounding box center [877, 500] width 269 height 26
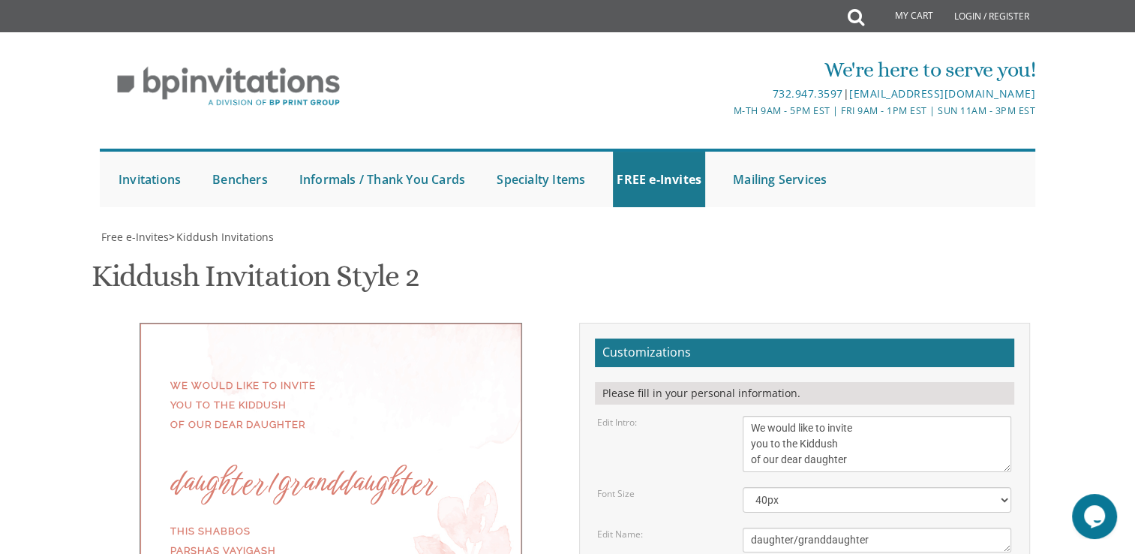
drag, startPoint x: 749, startPoint y: 456, endPoint x: 884, endPoint y: 446, distance: 134.6
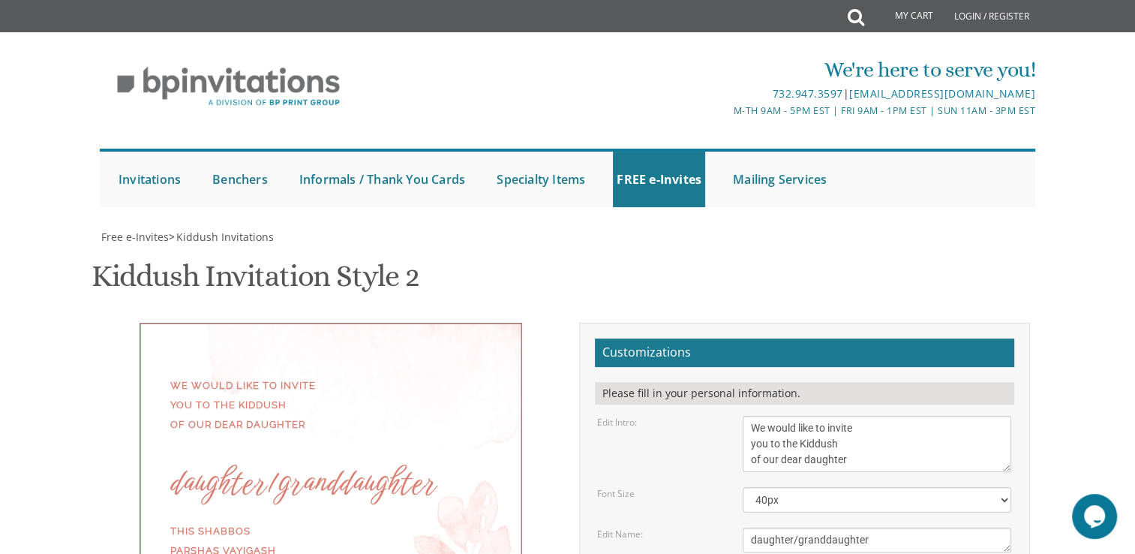
type textarea "[PERSON_NAME] and [PERSON_NAME] [PERSON_NAME] and [PERSON_NAME] [PERSON_NAME] a…"
drag, startPoint x: 856, startPoint y: 237, endPoint x: 802, endPoint y: 237, distance: 54.0
click at [802, 416] on textarea "We would like to invite you to the Kiddush of our dear daughter" at bounding box center [877, 444] width 269 height 56
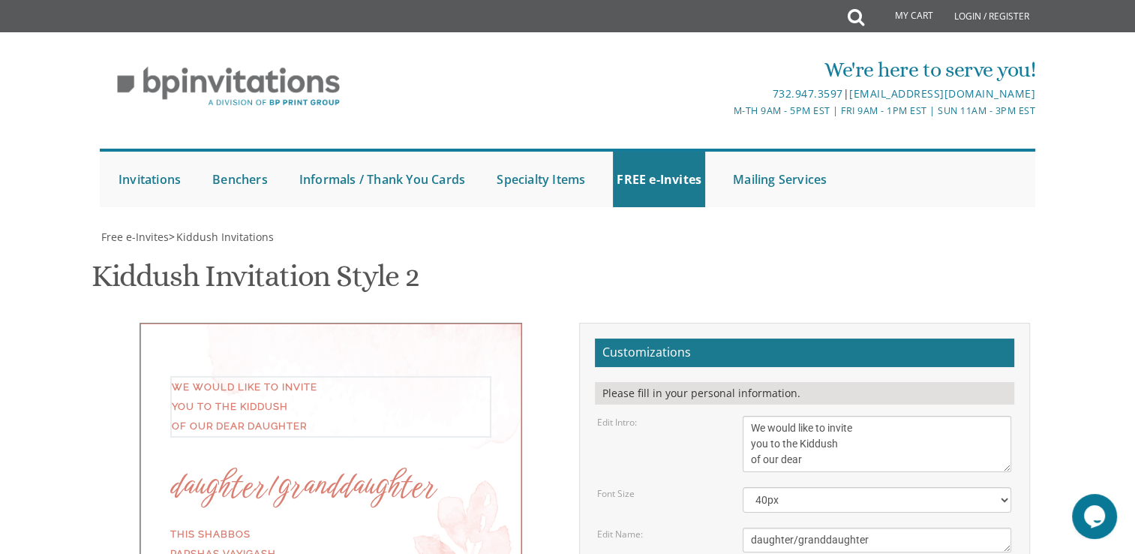
click at [759, 416] on textarea "We would like to invite you to the Kiddush of our dear daughter" at bounding box center [877, 444] width 269 height 56
click at [751, 416] on textarea "We would like to invite you to the Kiddush of our dear daughter" at bounding box center [877, 444] width 269 height 56
click at [876, 416] on textarea "We would like to invite you to the Kiddush of our dear daughter" at bounding box center [877, 444] width 269 height 56
click at [862, 527] on textarea "[PERSON_NAME]" at bounding box center [877, 539] width 269 height 25
click at [879, 416] on textarea "We would like to invite you to the Kiddush of our dear daughter" at bounding box center [877, 444] width 269 height 56
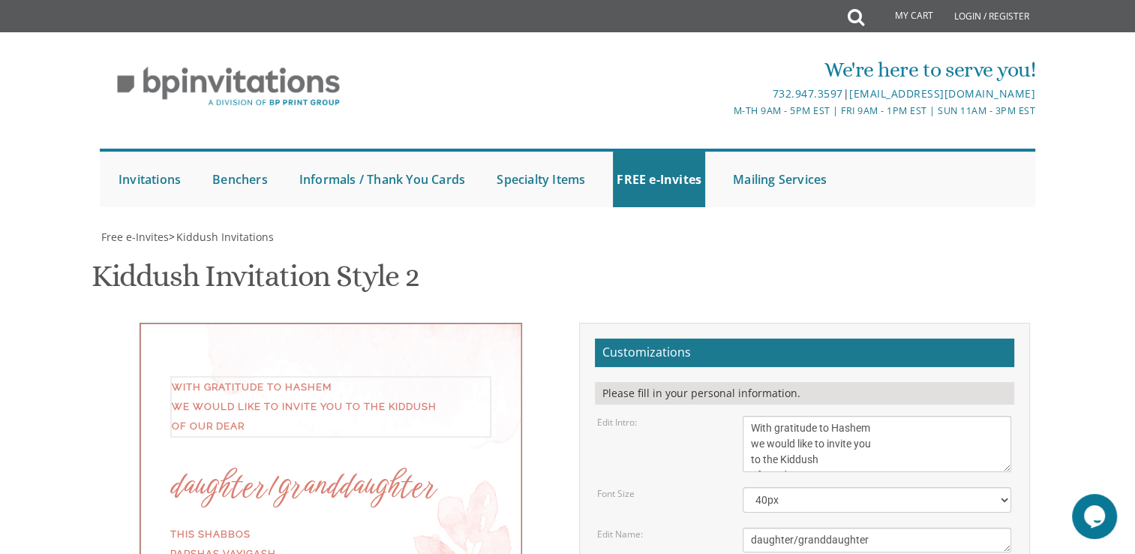
click at [836, 416] on textarea "We would like to invite you to the Kiddush of our dear daughter" at bounding box center [877, 444] width 269 height 56
drag, startPoint x: 836, startPoint y: 243, endPoint x: 835, endPoint y: 235, distance: 8.3
click at [835, 416] on textarea "We would like to invite you to the Kiddush of our dear daughter" at bounding box center [877, 444] width 269 height 56
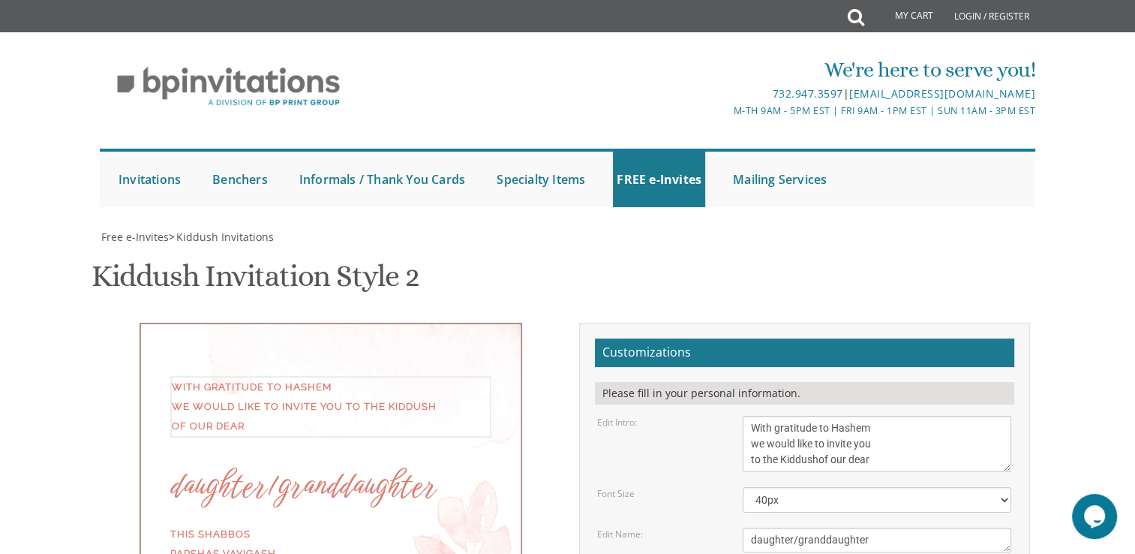
scroll to position [0, 0]
click at [835, 416] on textarea "We would like to invite you to the Kiddush of our dear daughter" at bounding box center [877, 444] width 269 height 56
type textarea "With gratitude to Hashem we would like to invite you to the Kiddushof our dear"
click at [888, 527] on textarea "[PERSON_NAME]" at bounding box center [877, 539] width 269 height 25
click at [759, 527] on textarea "[PERSON_NAME]" at bounding box center [877, 539] width 269 height 25
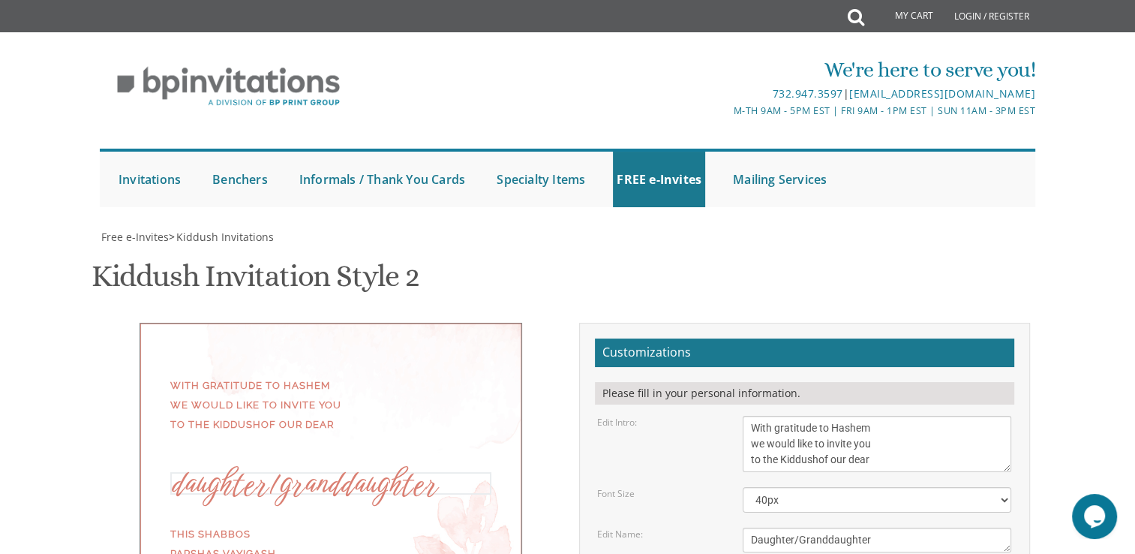
type textarea "Daughter/Granddaughter"
drag, startPoint x: 749, startPoint y: 386, endPoint x: 812, endPoint y: 387, distance: 62.3
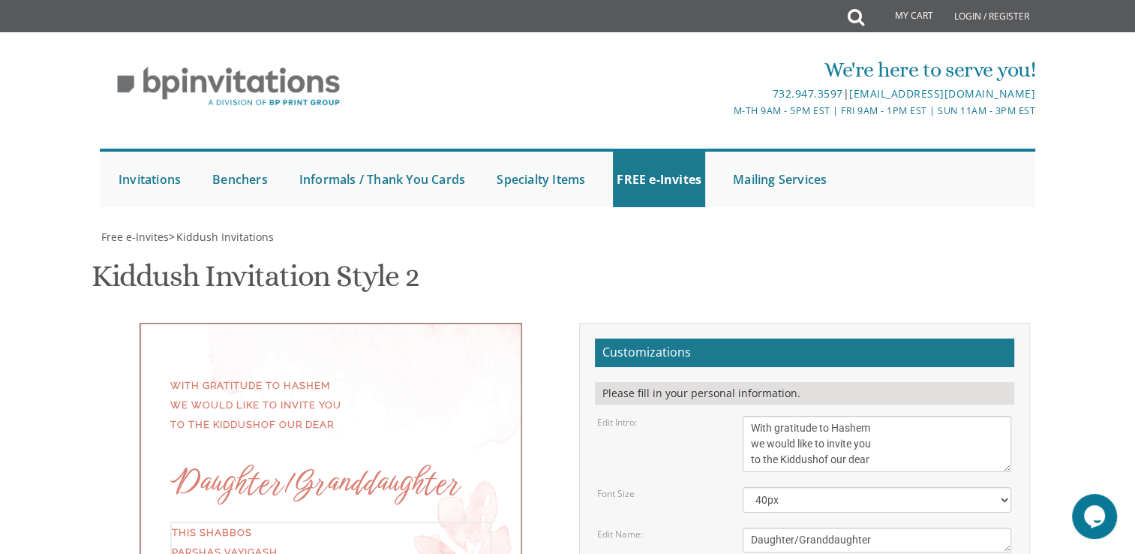
drag, startPoint x: 863, startPoint y: 398, endPoint x: 731, endPoint y: 398, distance: 132.8
type textarea "This Shabbos Parshas Nitzavim 11:00 at our home [STREET_ADDRESS]"
click at [815, 527] on textarea "[PERSON_NAME]" at bounding box center [877, 539] width 269 height 25
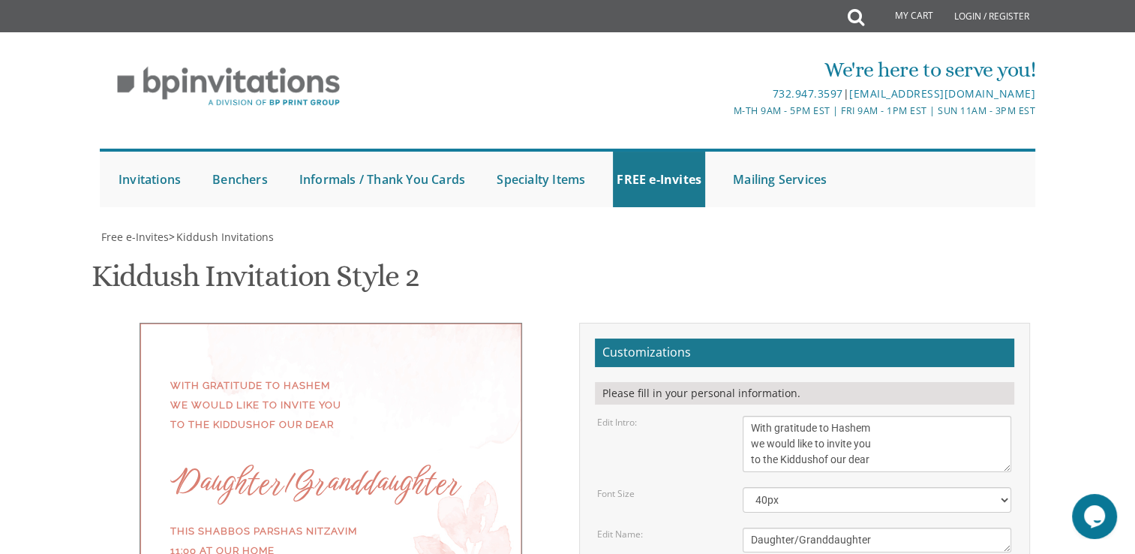
type textarea "[PERSON_NAME] and [PERSON_NAME] and [PERSON_NAME] [PERSON_NAME] and [PERSON_NAM…"
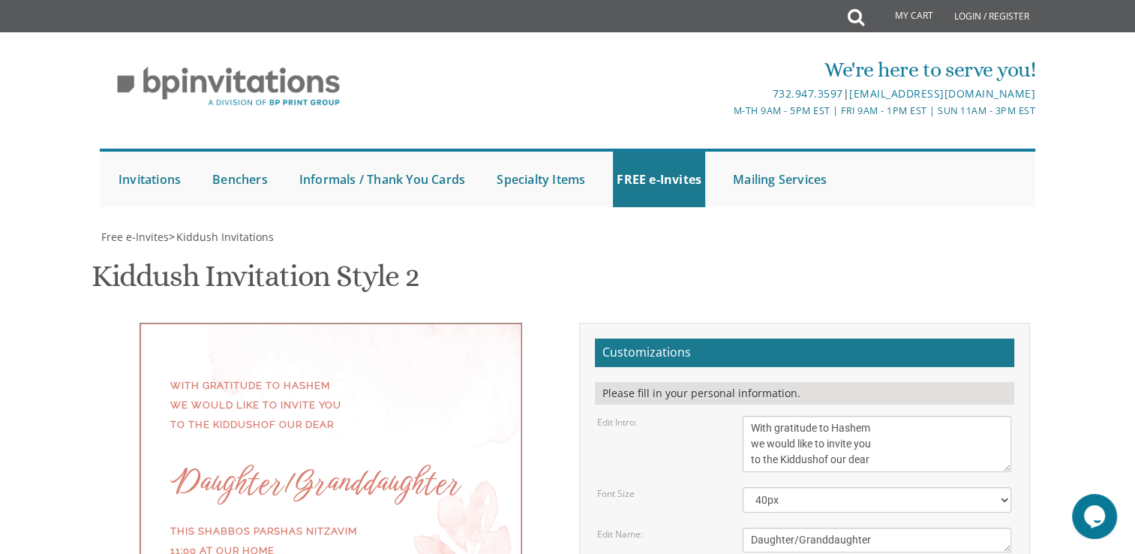
type input "[EMAIL_ADDRESS][DOMAIN_NAME]"
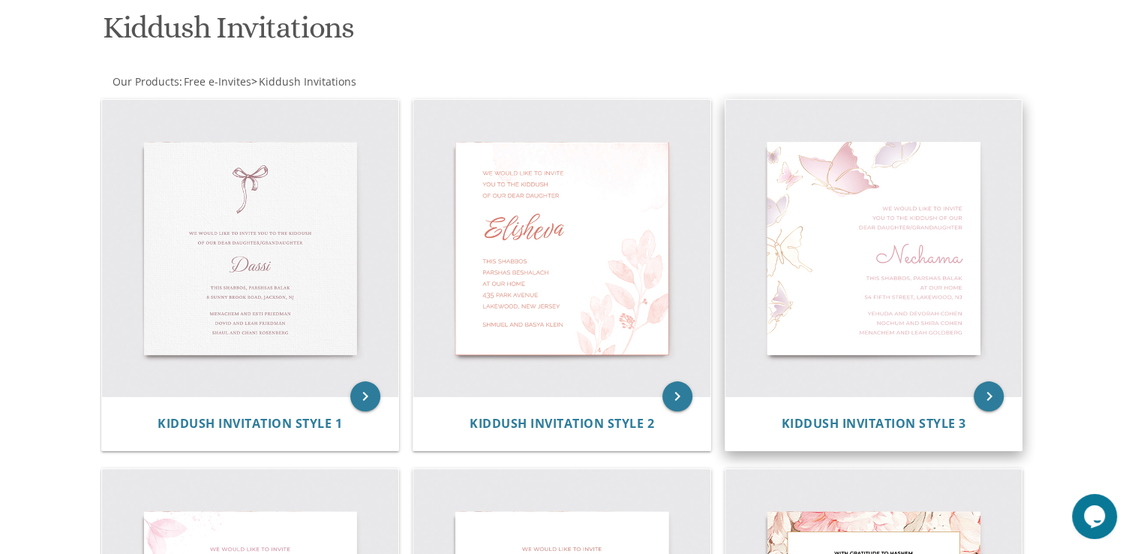
click at [908, 221] on img at bounding box center [873, 248] width 297 height 297
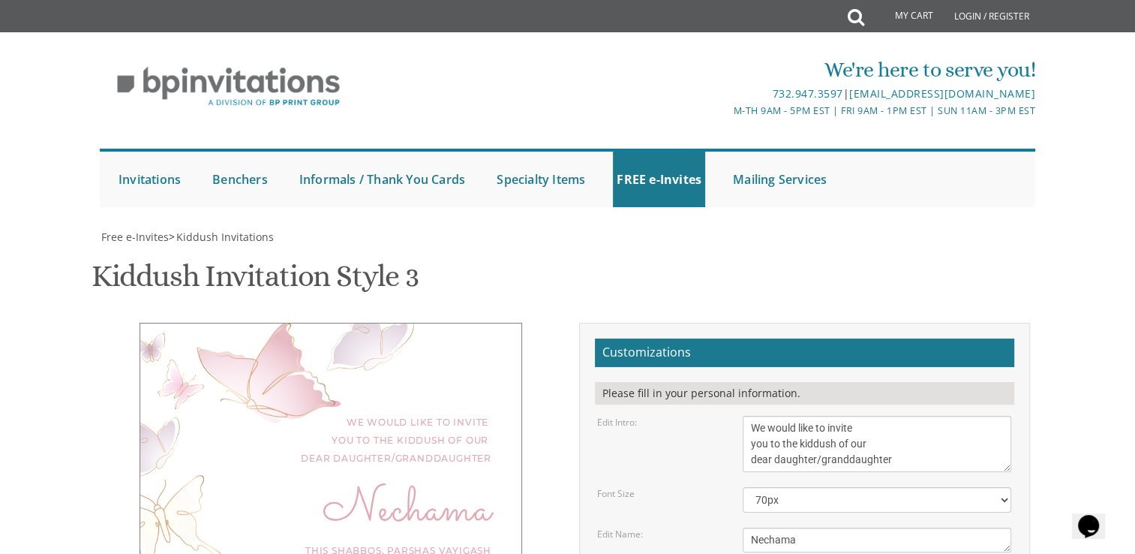
scroll to position [161, 0]
click at [762, 416] on textarea "We would like to invite you to the kiddush of our dear daughter/granddaughter" at bounding box center [877, 444] width 269 height 56
drag, startPoint x: 751, startPoint y: 446, endPoint x: 802, endPoint y: 447, distance: 51.0
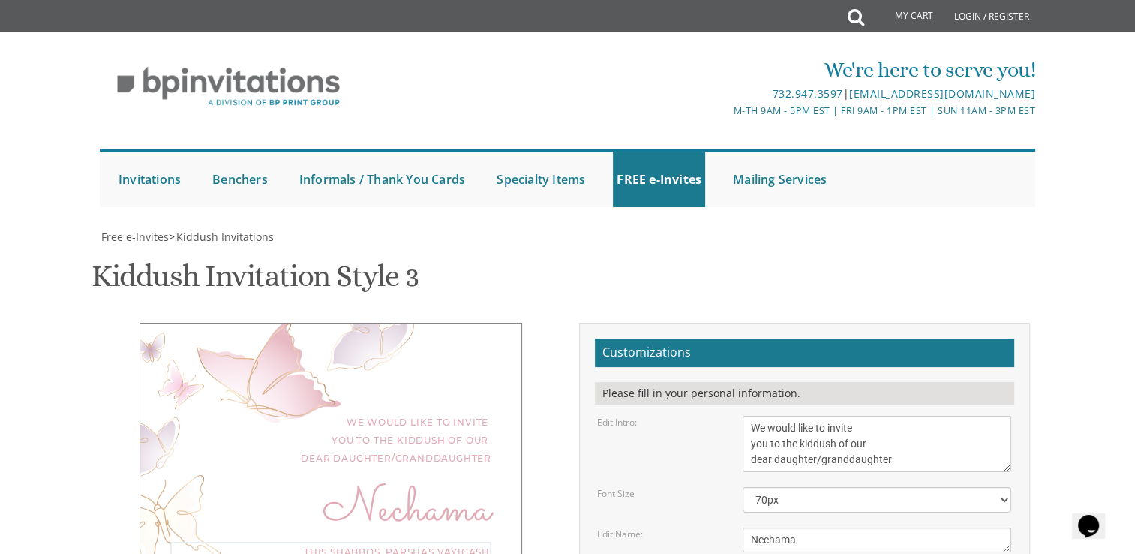
type textarea "This Shabbos, Parshas Vayigash 11:00 at our home 45 Columbus Avenue, Lakewood, …"
click at [762, 416] on textarea "We would like to invite you to the kiddush of our dear daughter/granddaughter" at bounding box center [877, 444] width 269 height 56
click at [751, 416] on textarea "We would like to invite you to the kiddush of our dear daughter/granddaughter" at bounding box center [877, 444] width 269 height 56
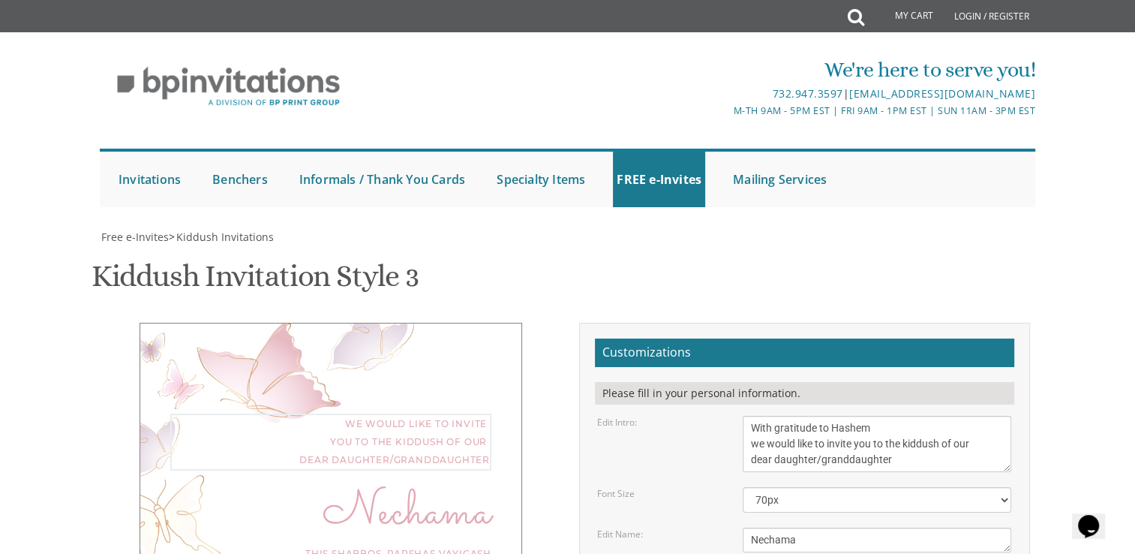
click at [877, 416] on textarea "We would like to invite you to the kiddush of our dear daughter/granddaughter" at bounding box center [877, 444] width 269 height 56
click at [851, 416] on textarea "We would like to invite you to the kiddush of our dear daughter/granddaughter" at bounding box center [877, 444] width 269 height 56
drag, startPoint x: 879, startPoint y: 296, endPoint x: 928, endPoint y: 300, distance: 48.9
click at [928, 416] on textarea "We would like to invite you to the kiddush of our dear daughter/granddaughter" at bounding box center [877, 444] width 269 height 56
drag, startPoint x: 996, startPoint y: 297, endPoint x: 872, endPoint y: 309, distance: 124.3
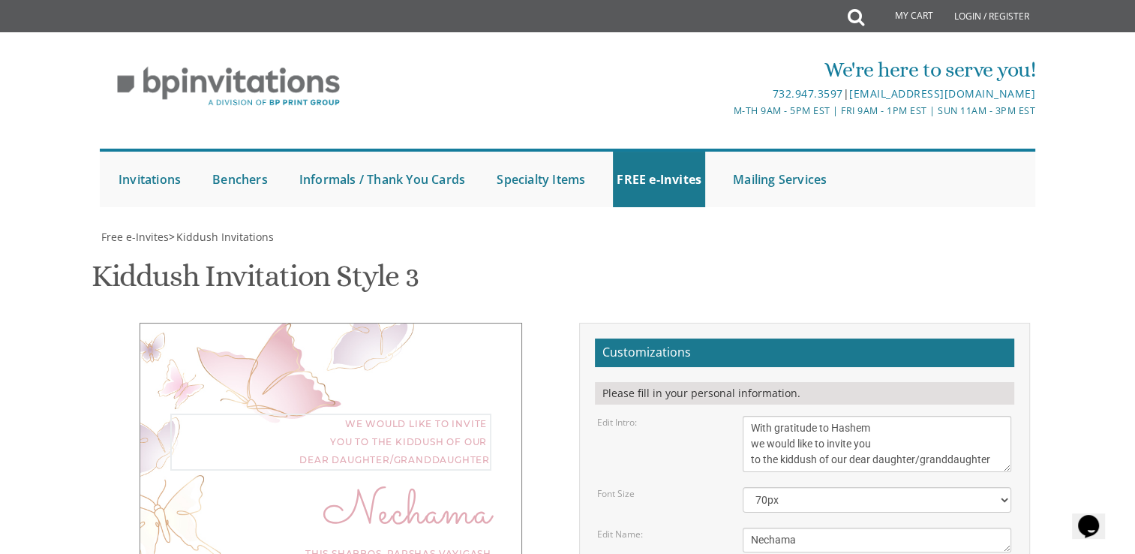
click at [872, 416] on textarea "We would like to invite you to the kiddush of our dear daughter/granddaughter" at bounding box center [877, 444] width 269 height 56
type textarea "With gratitude to Hashem we would like to invite you to the kiddush of our dear"
drag, startPoint x: 849, startPoint y: 374, endPoint x: 686, endPoint y: 392, distance: 163.7
paste textarea "daughter/granddaughter"
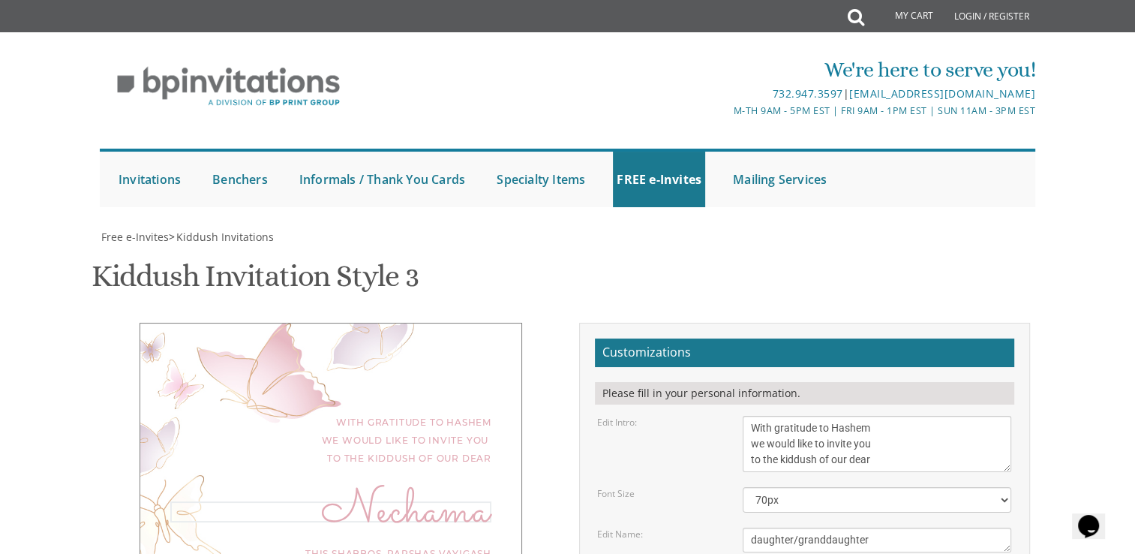
type textarea "daughter/granddaughter"
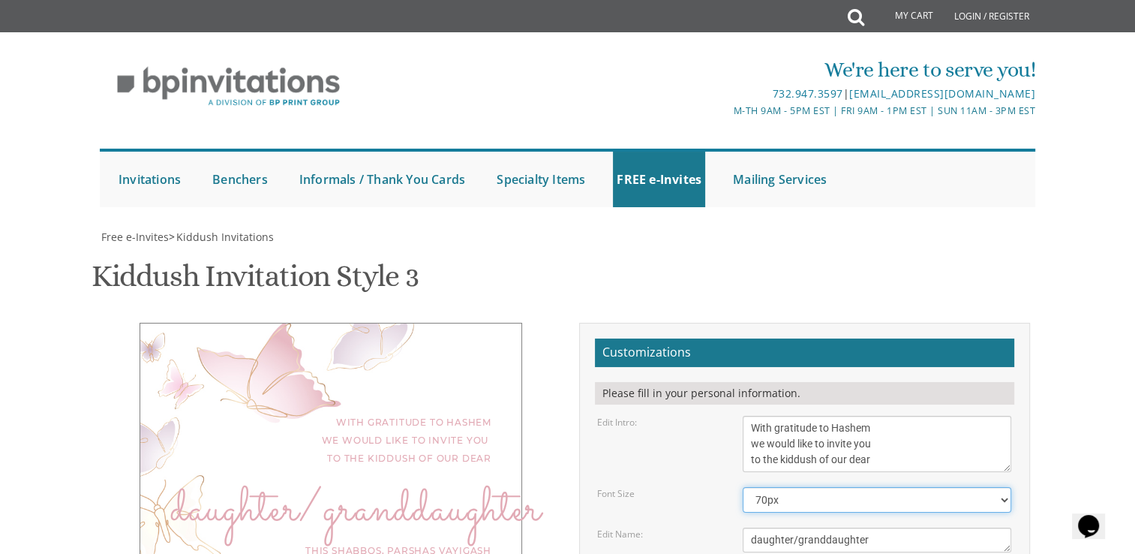
click at [828, 487] on select "40px 50px 60px 70px 80px" at bounding box center [877, 500] width 269 height 26
click at [743, 487] on select "40px 50px 60px 70px 80px" at bounding box center [877, 500] width 269 height 26
click at [851, 487] on select "40px 50px 60px 70px 80px" at bounding box center [877, 500] width 269 height 26
click at [743, 487] on select "40px 50px 60px 70px 80px" at bounding box center [877, 500] width 269 height 26
click at [853, 487] on select "40px 50px 60px 70px 80px" at bounding box center [877, 500] width 269 height 26
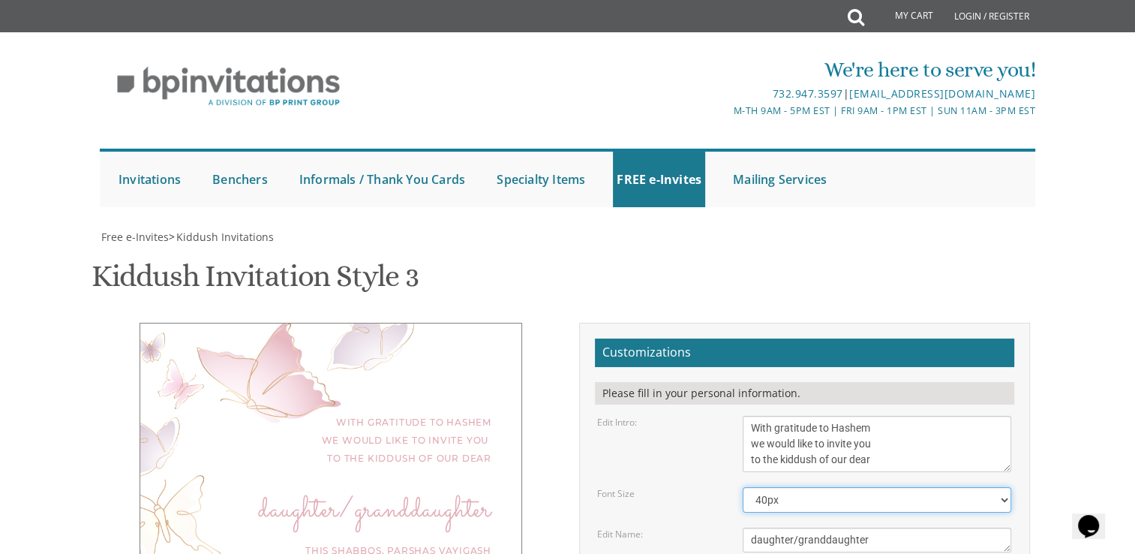
select select "50px"
click at [743, 487] on select "40px 50px 60px 70px 80px" at bounding box center [877, 500] width 269 height 26
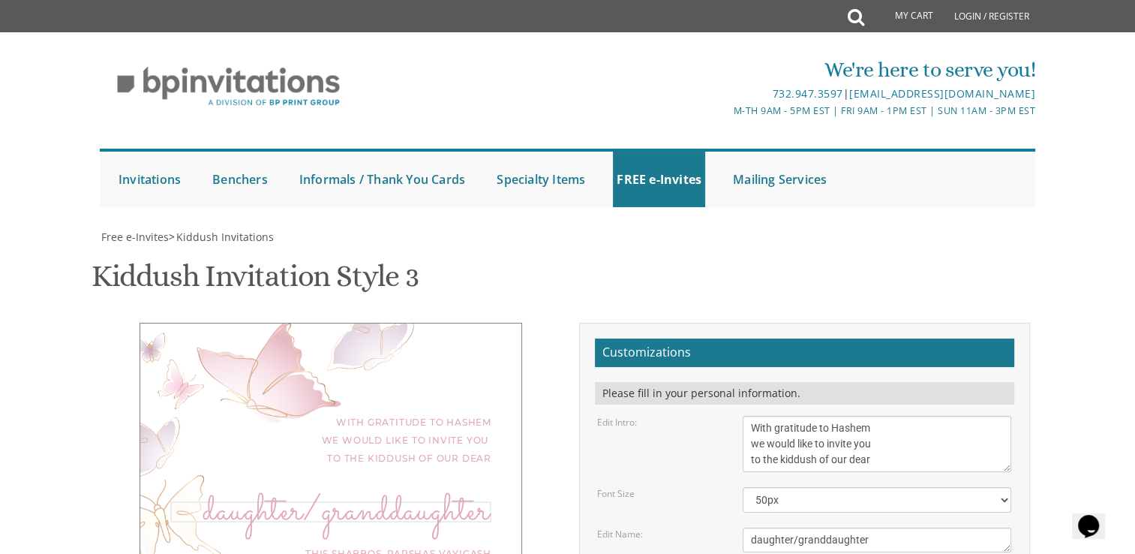
click at [754, 527] on textarea "Nechama" at bounding box center [877, 539] width 269 height 25
click at [803, 527] on textarea "Nechama" at bounding box center [877, 539] width 269 height 25
type textarea "Daughter/Granddaughter"
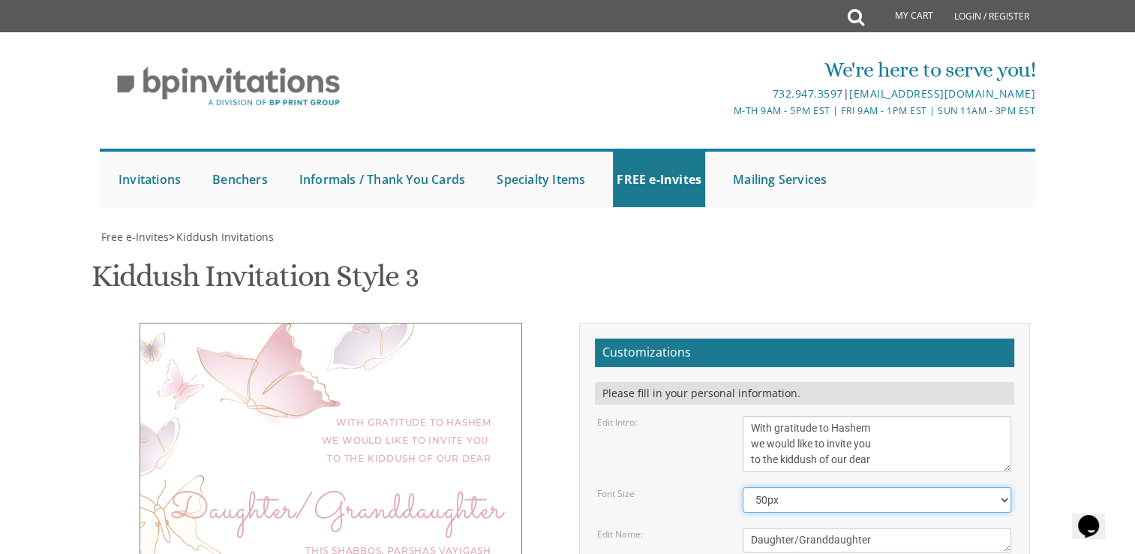
click at [866, 487] on select "40px 50px 60px 70px 80px" at bounding box center [877, 500] width 269 height 26
select select "40px"
click at [743, 487] on select "40px 50px 60px 70px 80px" at bounding box center [877, 500] width 269 height 26
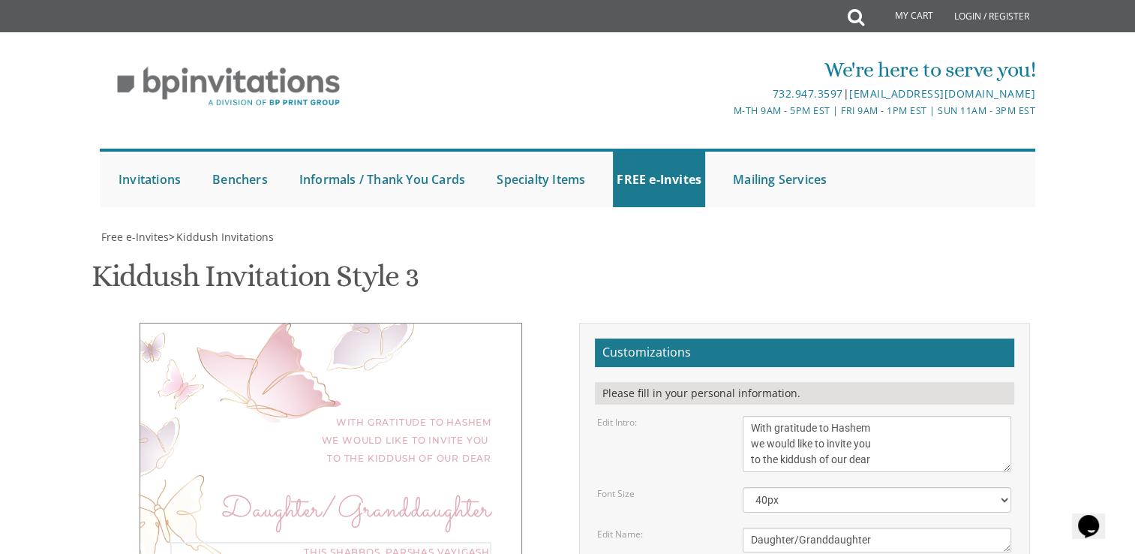
type textarea "This Shabbos, Parshas Nitzavim 11:00 at our home 45 Columbus Avenue, Lakewood, …"
drag, startPoint x: 891, startPoint y: 491, endPoint x: 747, endPoint y: 482, distance: 144.3
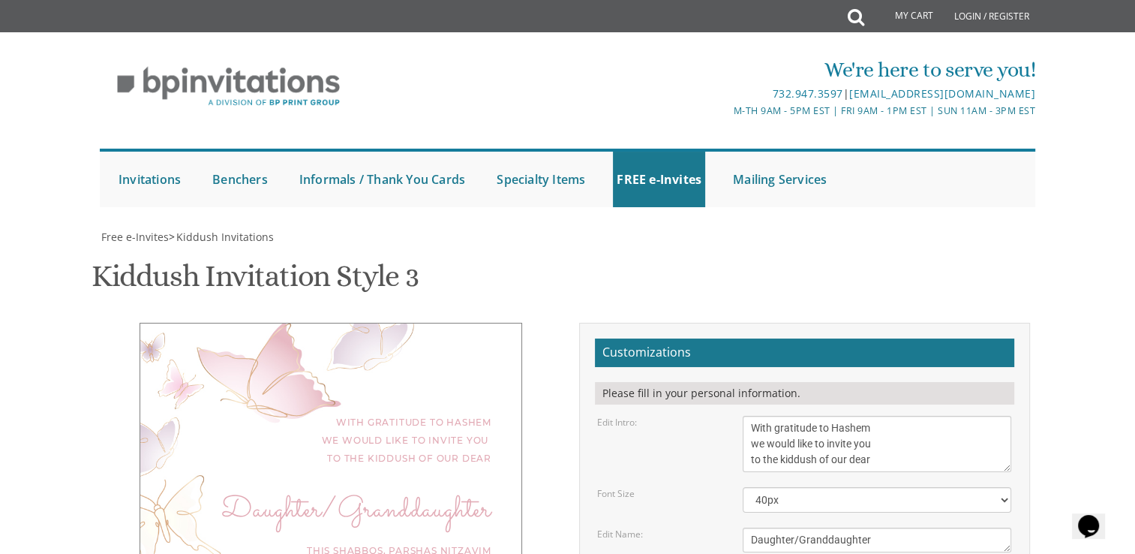
drag, startPoint x: 756, startPoint y: 503, endPoint x: 851, endPoint y: 524, distance: 96.8
type textarea "[PERSON_NAME] and [PERSON_NAME] [PERSON_NAME] and [PERSON_NAME] [PERSON_NAME] a…"
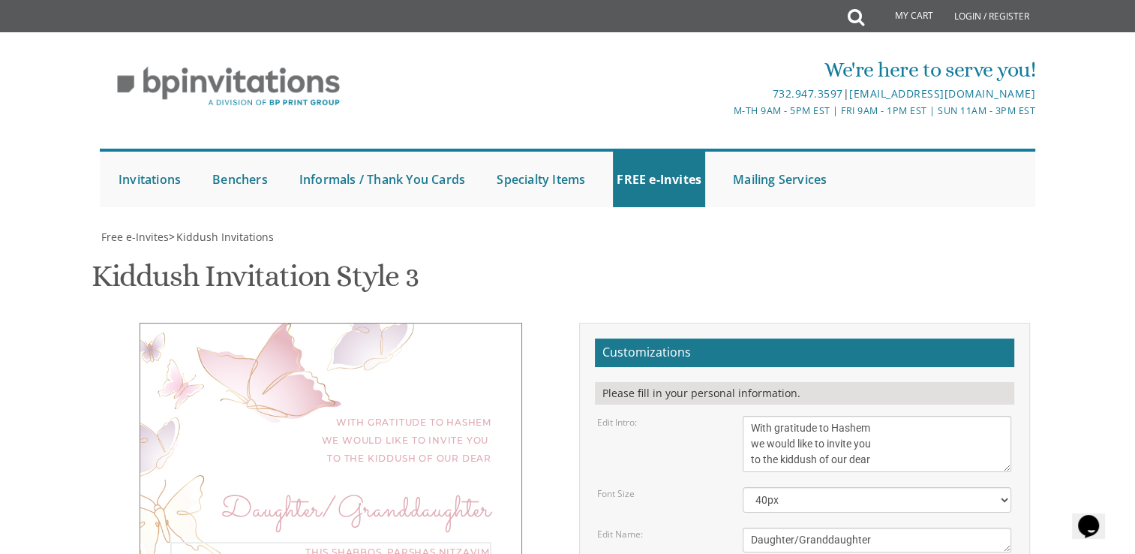
type input "[EMAIL_ADDRESS][DOMAIN_NAME]"
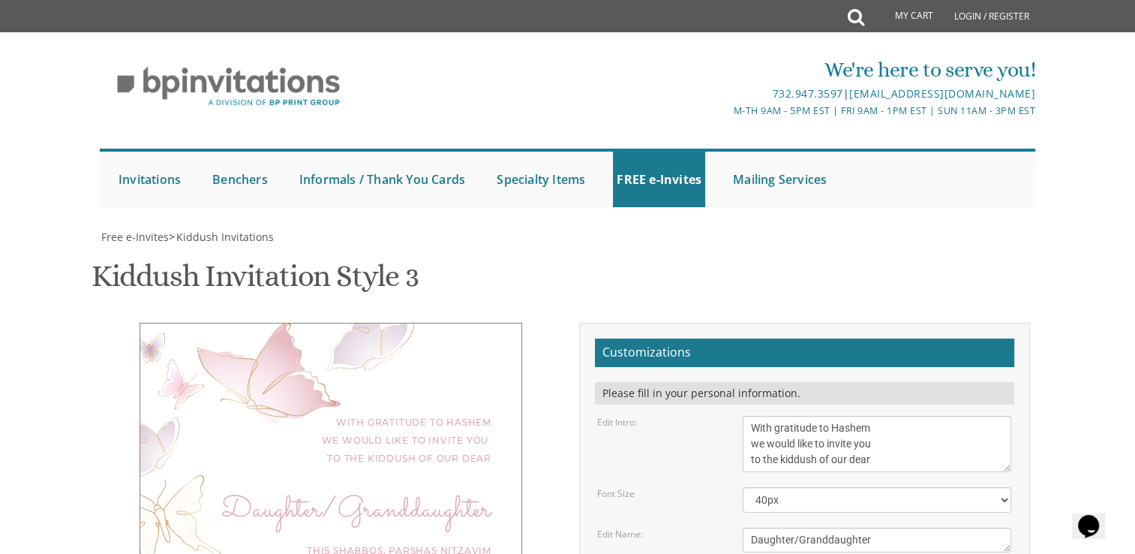
type textarea "[PERSON_NAME] and [PERSON_NAME] and [PERSON_NAME] [PERSON_NAME] and [PERSON_NAM…"
click at [752, 416] on textarea "We would like to invite you to the kiddush of our dear daughter/granddaughter" at bounding box center [877, 444] width 269 height 56
click at [868, 416] on textarea "We would like to invite you to the kiddush of our dear daughter/granddaughter" at bounding box center [877, 444] width 269 height 56
type textarea "With gratitude to Hashem we would like to invite you to the kiddush of our dear"
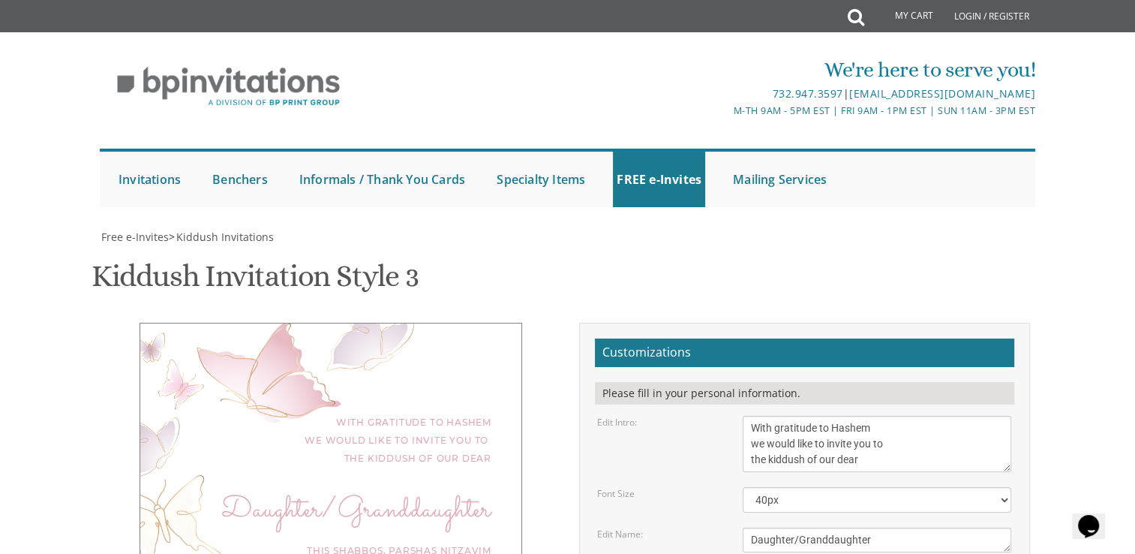
drag, startPoint x: 857, startPoint y: 323, endPoint x: 744, endPoint y: 323, distance: 113.3
paste textarea "Yossi and Malky Frank"
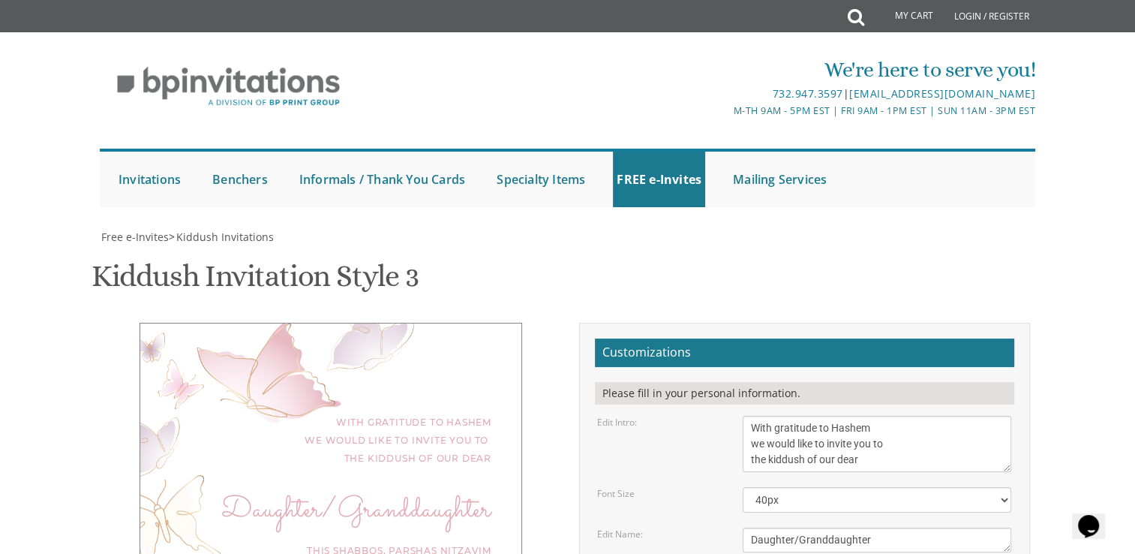
type textarea "Chaim Yehuda and Zehava Zentman Eli and Chanie Zentman Yossi and Malky Frank"
